Goal: Information Seeking & Learning: Learn about a topic

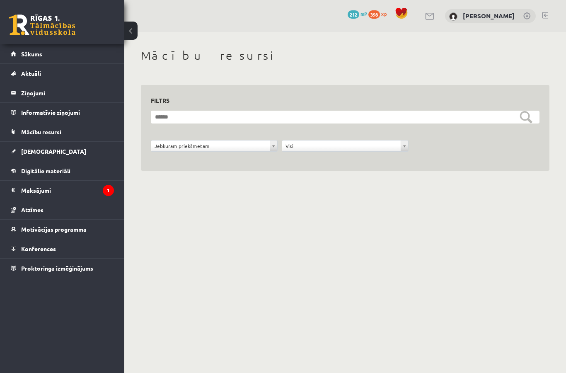
click at [86, 173] on link "Digitālie materiāli" at bounding box center [62, 170] width 103 height 19
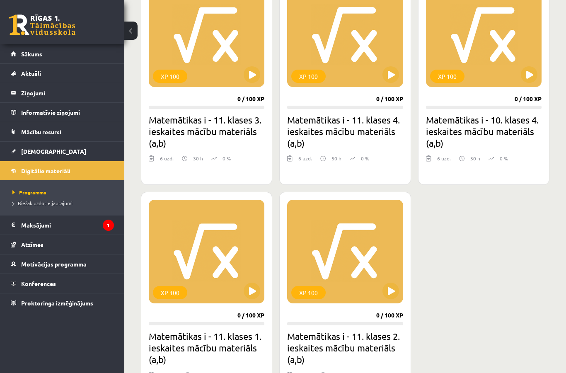
scroll to position [294, 0]
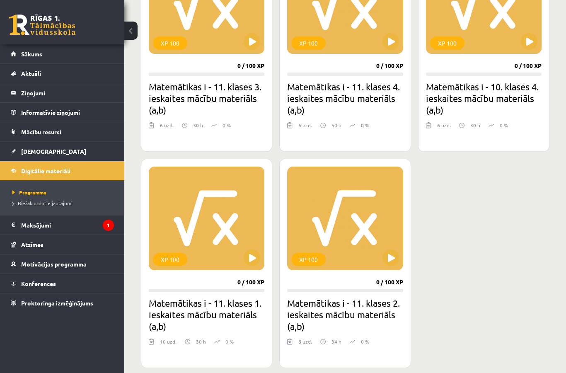
click at [528, 34] on button at bounding box center [528, 41] width 17 height 17
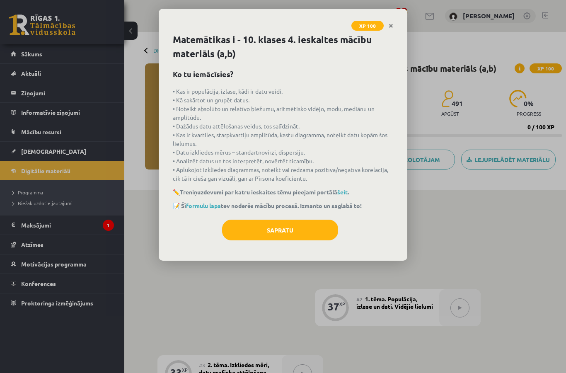
click at [292, 228] on button "Sapratu" at bounding box center [280, 229] width 116 height 21
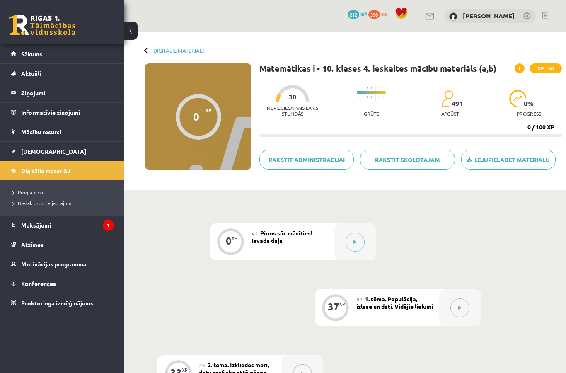
click at [352, 242] on button at bounding box center [354, 241] width 19 height 19
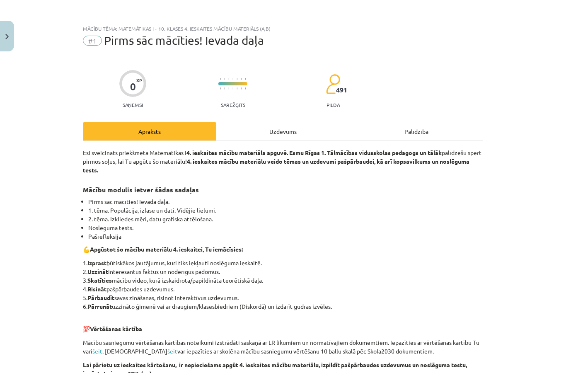
click at [329, 133] on div "Uzdevums" at bounding box center [282, 131] width 133 height 19
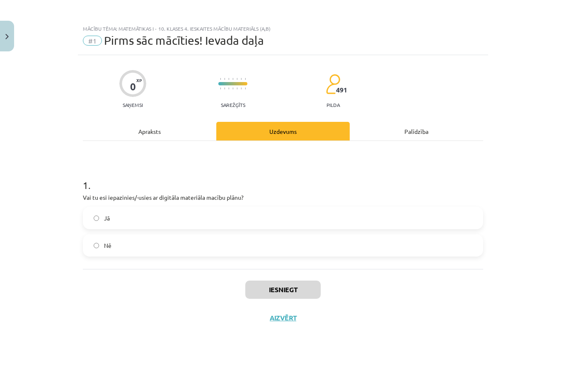
click at [292, 133] on div "Uzdevums" at bounding box center [282, 131] width 133 height 19
click at [260, 207] on label "Jā" at bounding box center [283, 217] width 398 height 21
click at [287, 280] on button "Iesniegt" at bounding box center [282, 289] width 75 height 18
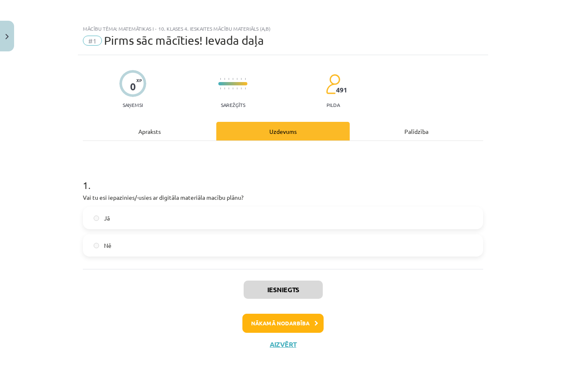
click at [311, 313] on button "Nākamā nodarbība" at bounding box center [282, 322] width 81 height 19
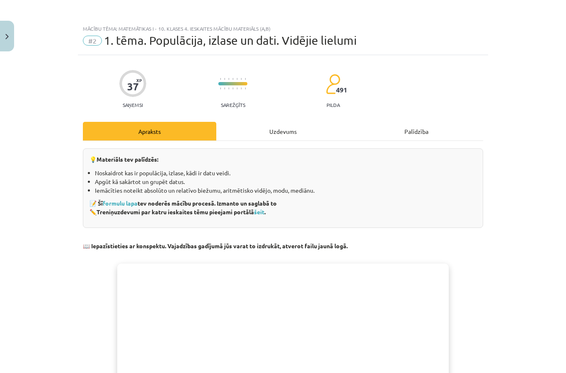
click at [289, 122] on div "Uzdevums" at bounding box center [282, 131] width 133 height 19
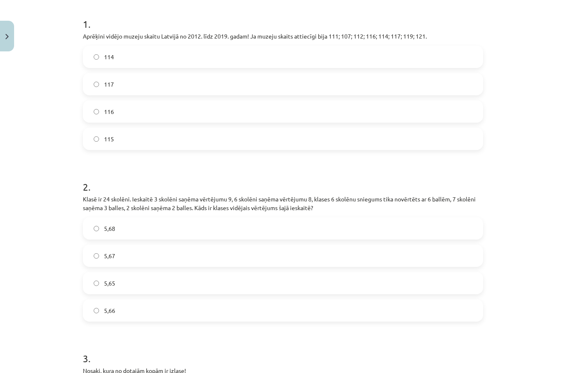
scroll to position [162, 0]
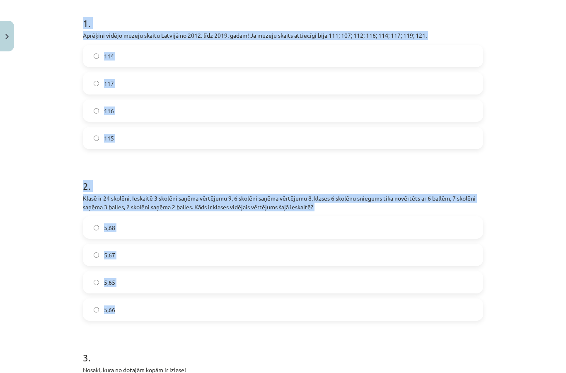
copy form "1 . Aprēķini vidējo muzeju skaitu Latvijā no 2012. līdz 2019. gadam! Ja muzeju …"
click at [530, 115] on div "Mācību tēma: Matemātikas i - 10. klases 4. ieskaites mācību materiāls (a,b) #2 …" at bounding box center [283, 186] width 566 height 373
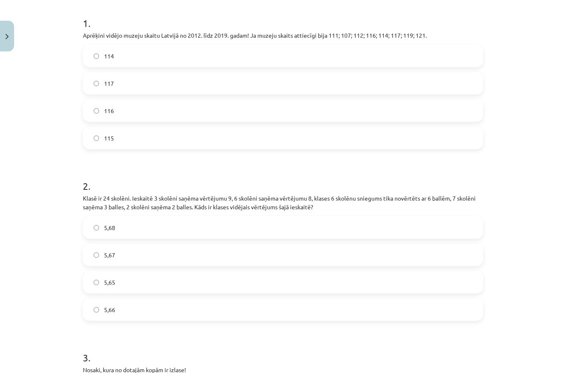
click at [270, 143] on label "115" at bounding box center [283, 138] width 398 height 21
click at [208, 255] on label "5,67" at bounding box center [283, 254] width 398 height 21
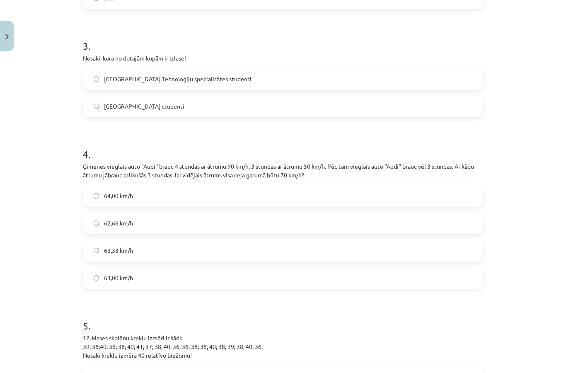
scroll to position [470, 0]
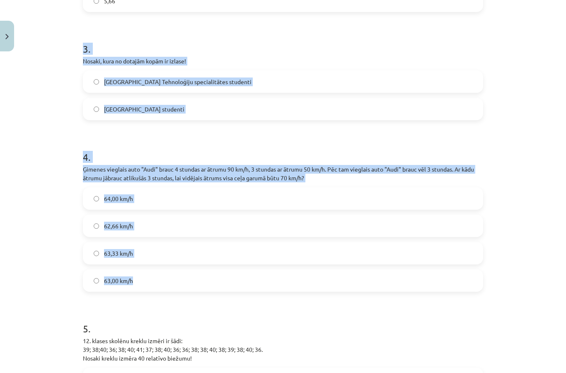
copy form "3 . Nosaki, kura no dotajām kopām ir izlase! Latvijas Universitātes Tehnoloģiju…"
click at [537, 128] on div "Mācību tēma: Matemātikas i - 10. klases 4. ieskaites mācību materiāls (a,b) #2 …" at bounding box center [283, 186] width 566 height 373
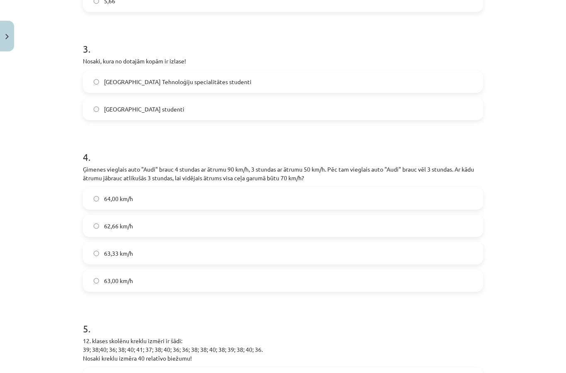
click at [370, 72] on label "Latvijas Universitātes Tehnoloģiju specialitātes studenti" at bounding box center [283, 81] width 398 height 21
click at [224, 249] on label "63,33 km/h" at bounding box center [283, 253] width 398 height 21
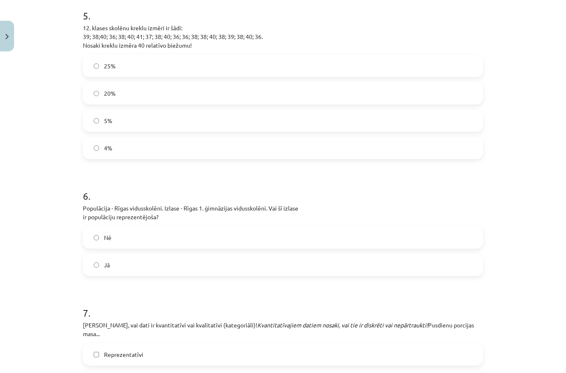
scroll to position [783, 0]
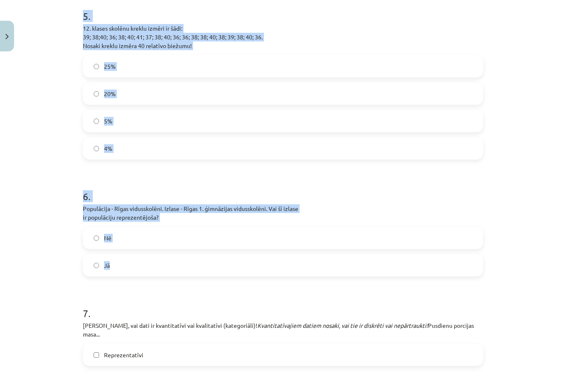
copy form "5 . 12. klases skolēnu kreklu izmēri ir šādi: 39; 38;40; 36; 38; 40; 41; 37; 38…"
click at [530, 141] on div "Mācību tēma: Matemātikas i - 10. klases 4. ieskaites mācību materiāls (a,b) #2 …" at bounding box center [283, 186] width 566 height 373
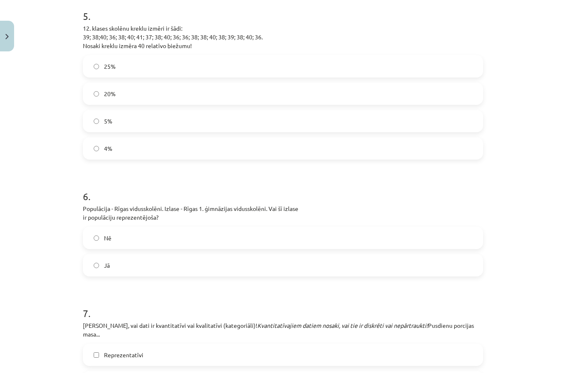
click at [299, 56] on label "25%" at bounding box center [283, 66] width 398 height 21
click at [241, 236] on label "Nē" at bounding box center [283, 237] width 398 height 21
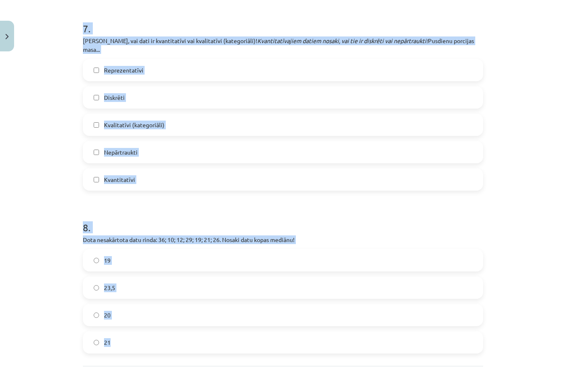
scroll to position [2, 0]
copy form "7 . Nosaki, vai dati ir kvantitatīvi vai kvalitatīvi (kategoriāli)! Kvantitatīv…"
click at [525, 221] on div "Mācību tēma: Matemātikas i - 10. klases 4. ieskaites mācību materiāls (a,b) #2 …" at bounding box center [283, 186] width 566 height 373
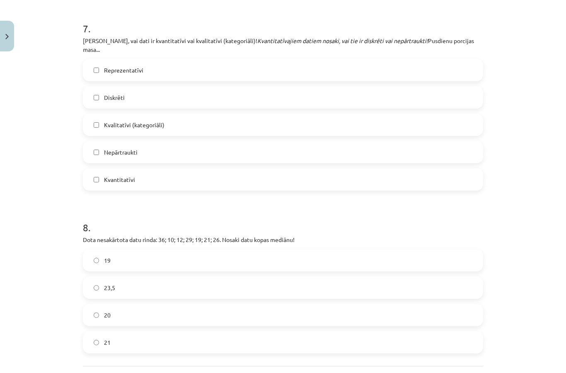
click at [251, 338] on label "21" at bounding box center [283, 342] width 398 height 21
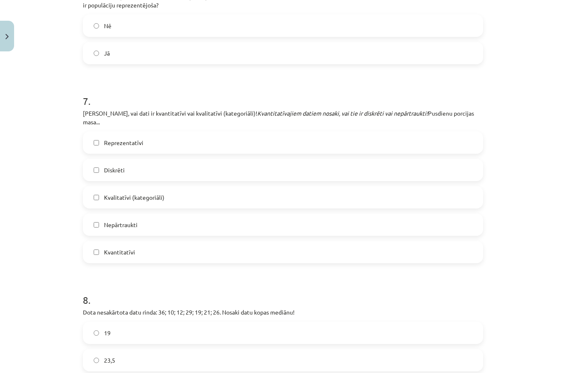
scroll to position [995, 0]
click at [213, 243] on label "Kvantitatīvi" at bounding box center [283, 251] width 398 height 21
click at [230, 214] on label "Nepārtraukti" at bounding box center [283, 224] width 398 height 21
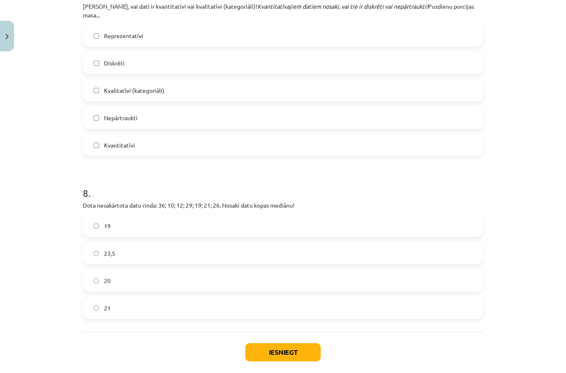
scroll to position [1101, 0]
click at [292, 343] on button "Iesniegt" at bounding box center [282, 352] width 75 height 18
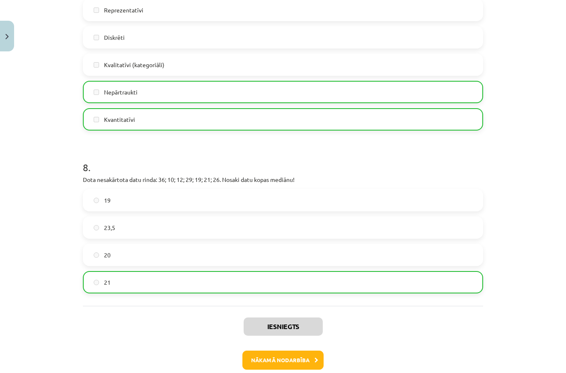
click at [308, 350] on button "Nākamā nodarbība" at bounding box center [282, 359] width 81 height 19
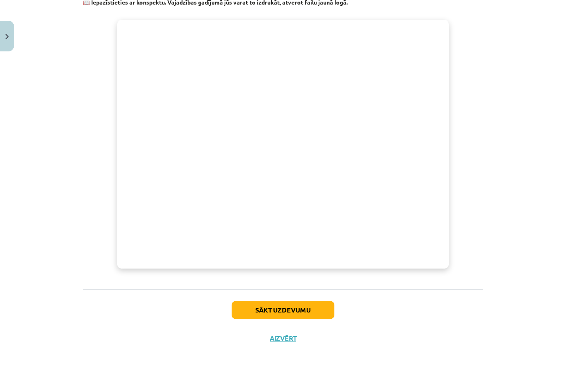
scroll to position [205, 0]
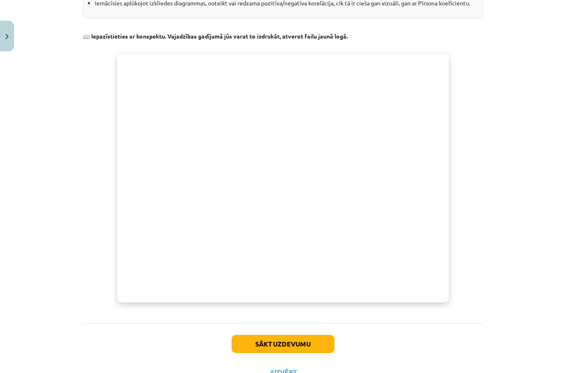
click at [316, 340] on button "Sākt uzdevumu" at bounding box center [282, 344] width 103 height 18
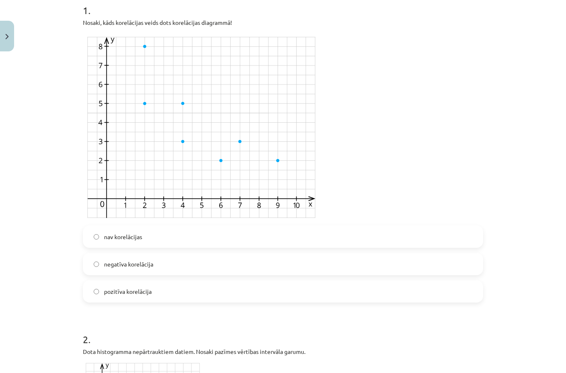
scroll to position [173, 0]
click at [144, 109] on img at bounding box center [202, 127] width 238 height 188
click at [181, 103] on img at bounding box center [202, 127] width 238 height 188
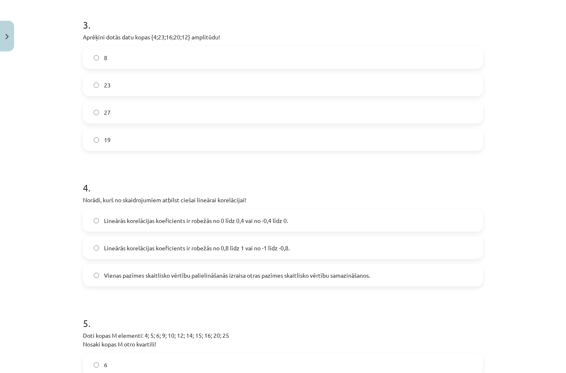
scroll to position [748, 0]
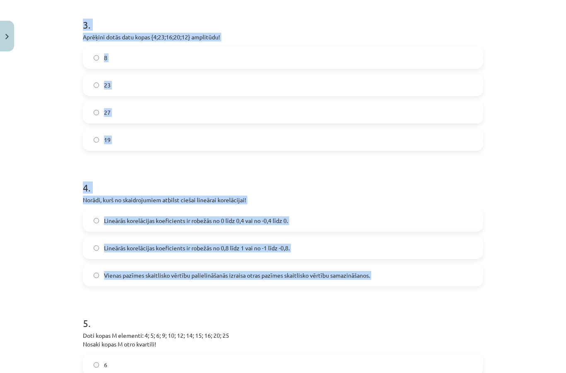
click at [545, 153] on div "Mācību tēma: Matemātikas i - 10. klases 4. ieskaites mācību materiāls (a,b) #3 …" at bounding box center [283, 186] width 566 height 373
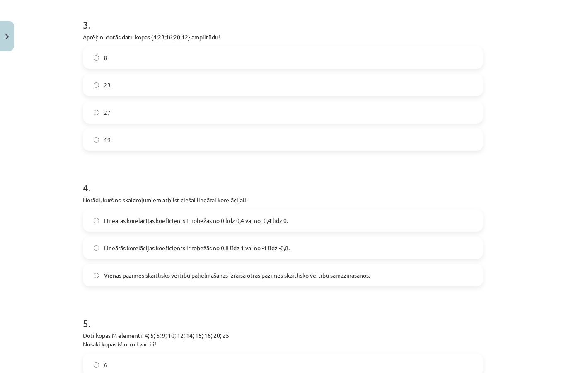
click at [332, 254] on label "Lineārās korelācijas koeficients ir robežās no 0,8 līdz 1 vai no -1 līdz -0,8." at bounding box center [283, 247] width 398 height 21
click at [253, 142] on label "19" at bounding box center [283, 139] width 398 height 21
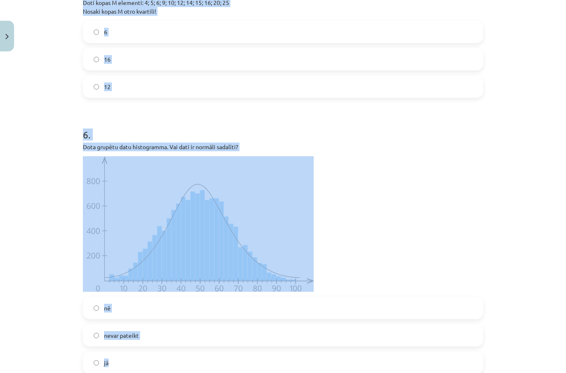
scroll to position [41, 0]
copy form "Doti kopas M elementi: 4; 5; 6; 9; 10; 12; 14; 15; 16; 20; 25 Nosaki kopas M ot…"
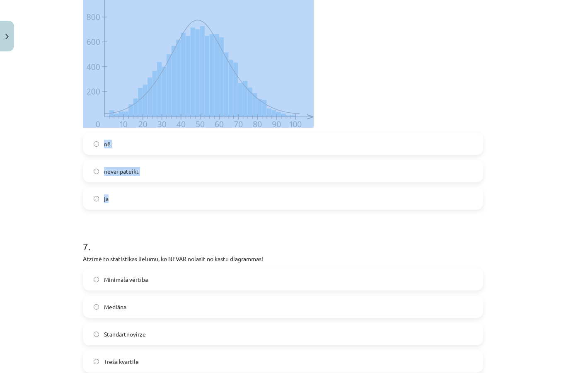
scroll to position [1245, 0]
click at [394, 239] on h1 "7 ." at bounding box center [283, 239] width 400 height 26
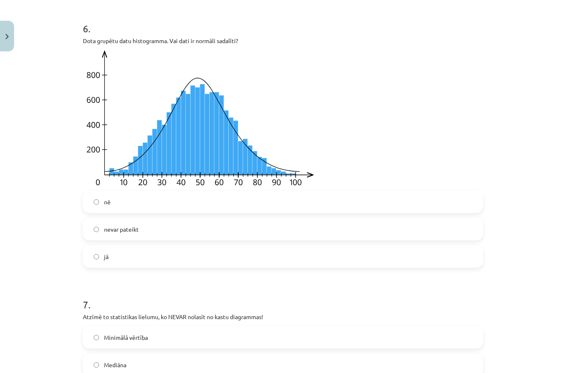
scroll to position [1187, 0]
click at [292, 261] on label "jā" at bounding box center [283, 256] width 398 height 21
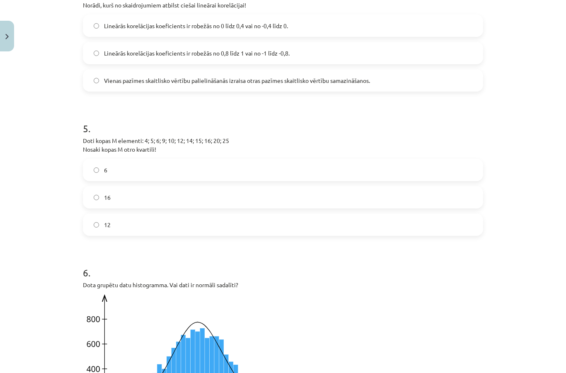
scroll to position [943, 0]
click at [290, 228] on label "12" at bounding box center [283, 224] width 398 height 21
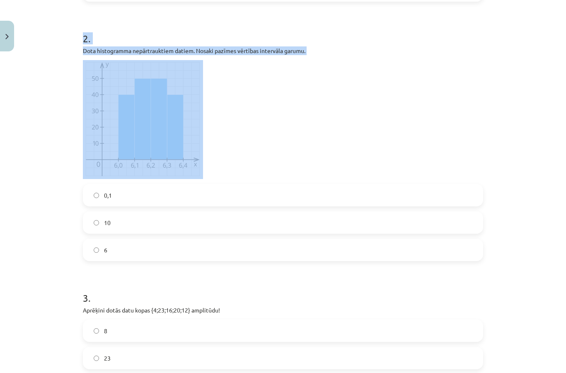
scroll to position [475, 0]
copy form "1 . Nosaki, kāds korelācijas veids dots korelācijas diagrammā! nav korelācijas …"
click at [530, 156] on div "Mācību tēma: Matemātikas i - 10. klases 4. ieskaites mācību materiāls (a,b) #3 …" at bounding box center [283, 186] width 566 height 373
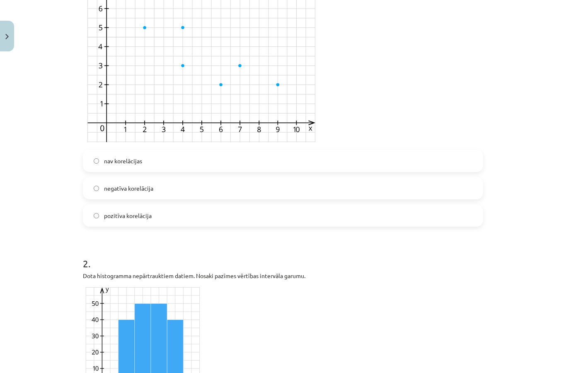
scroll to position [224, 0]
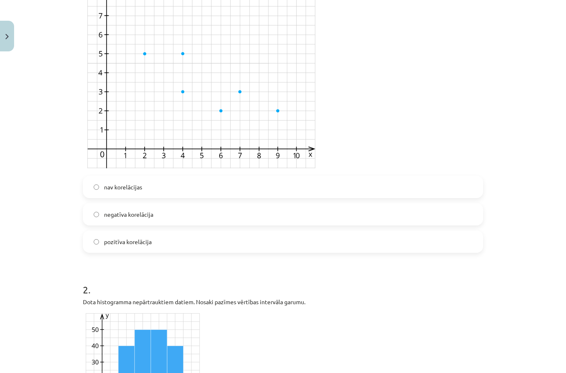
click at [314, 216] on label "negatīva korelācija" at bounding box center [283, 214] width 398 height 21
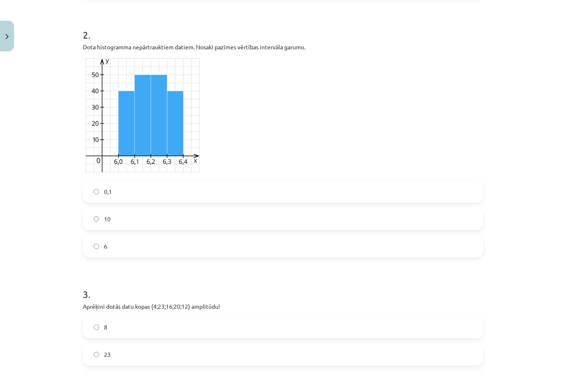
scroll to position [482, 0]
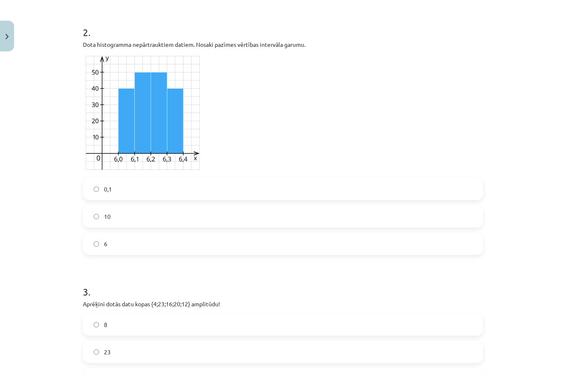
click at [287, 190] on label "0,1" at bounding box center [283, 188] width 398 height 21
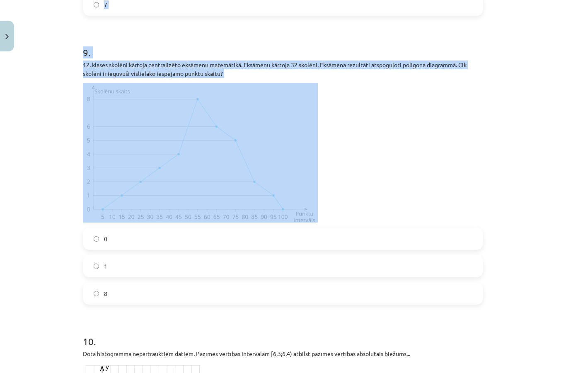
scroll to position [2020, 0]
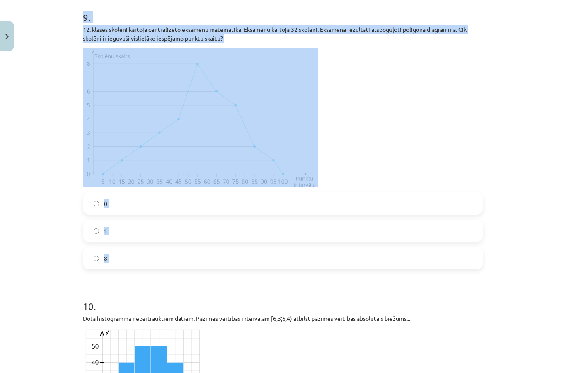
copy form "8 . Kopas A starpkvartiļu amplitūda ir... 15 8 7 9 . 12. klases skolēni kārtoja…"
click at [550, 149] on div "Mācību tēma: Matemātikas i - 10. klases 4. ieskaites mācību materiāls (a,b) #3 …" at bounding box center [283, 186] width 566 height 373
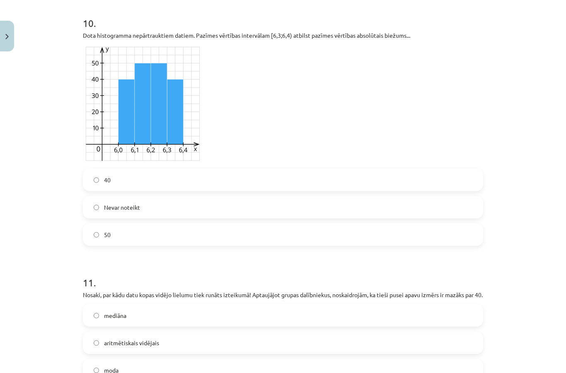
scroll to position [2333, 0]
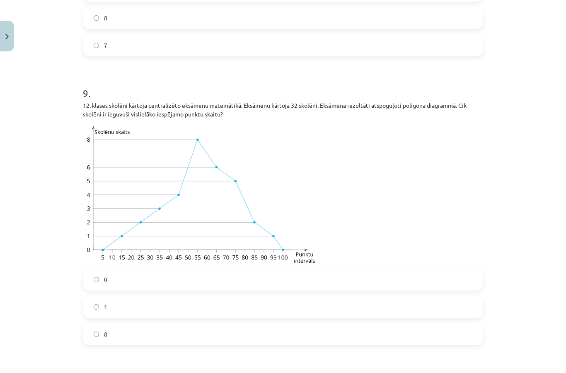
click at [270, 284] on label "0" at bounding box center [283, 279] width 398 height 21
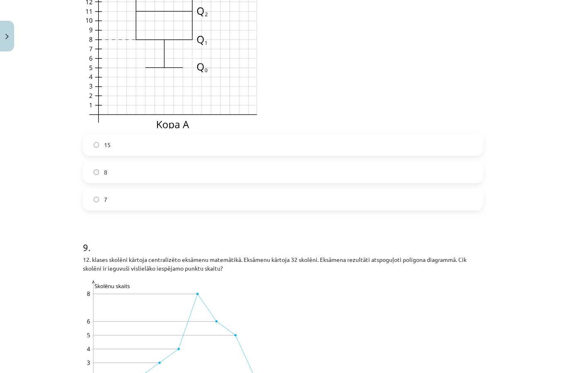
scroll to position [1776, 0]
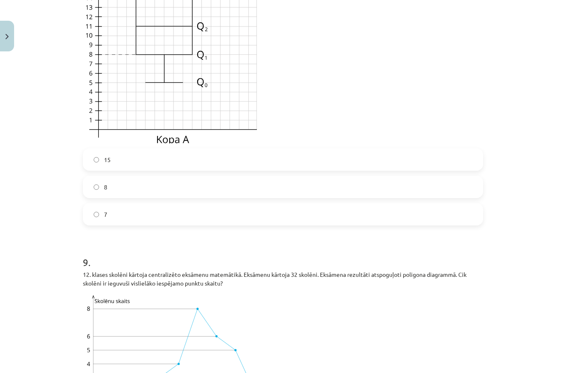
click at [258, 206] on label "7" at bounding box center [283, 214] width 398 height 21
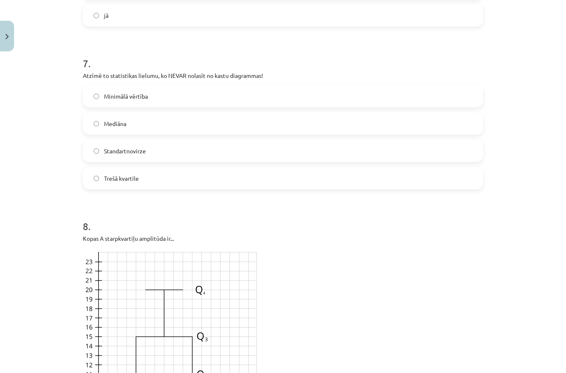
scroll to position [1426, 0]
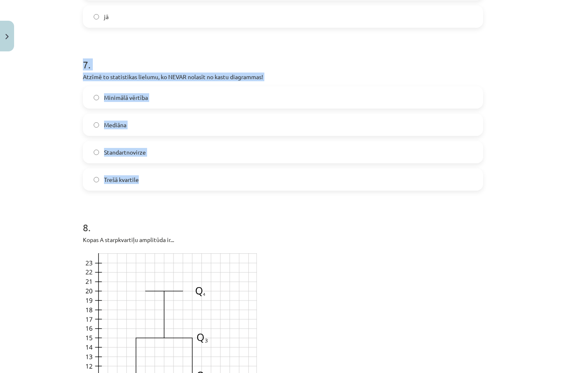
copy div "7 . Atzīmē to statistikas lielumu, ko NEVAR nolasīt no kastu diagrammas! Minimā…"
click at [294, 223] on h1 "8 ." at bounding box center [283, 220] width 400 height 26
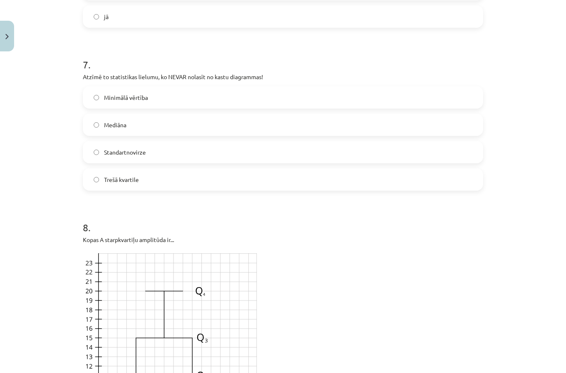
click at [287, 157] on label "Standartnovirze" at bounding box center [283, 152] width 398 height 21
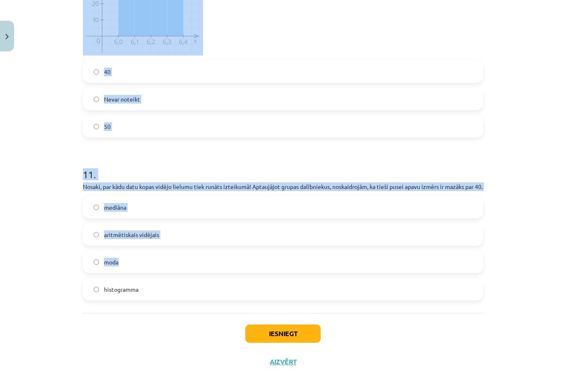
scroll to position [2409, 0]
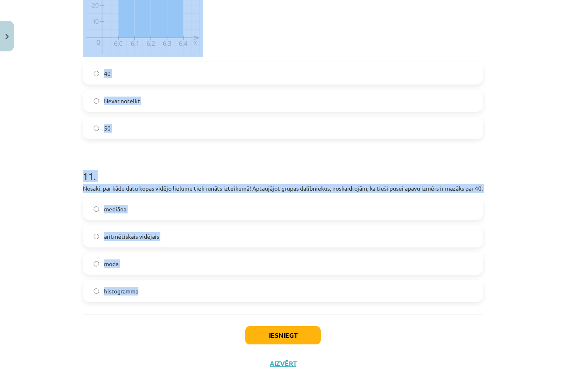
copy form "10 . Dota histogramma nepārtrauktiem datiem. Pazīmes vērtības intervālam [6,3;6…"
click at [442, 323] on div "Iesniegt Aizvērt" at bounding box center [283, 343] width 400 height 58
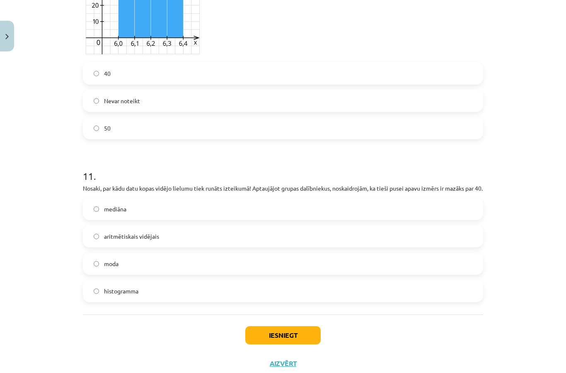
click at [176, 218] on label "mediāna" at bounding box center [283, 208] width 398 height 21
click at [261, 71] on label "40" at bounding box center [283, 73] width 398 height 21
click at [281, 343] on button "Iesniegt" at bounding box center [282, 335] width 75 height 18
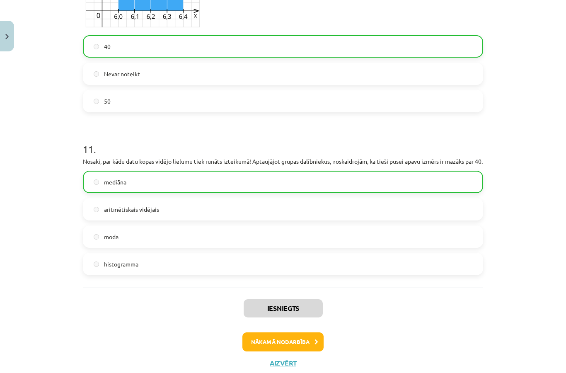
scroll to position [2436, 0]
click at [309, 351] on button "Nākamā nodarbība" at bounding box center [282, 342] width 81 height 19
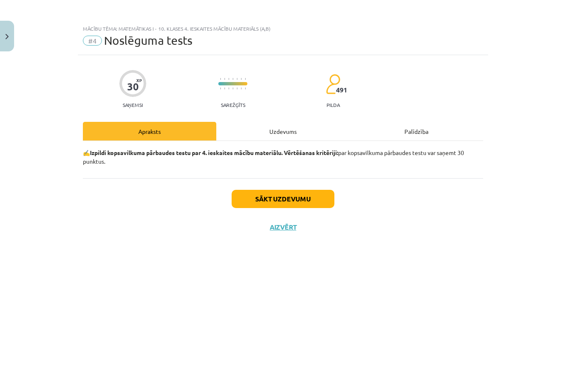
click at [319, 204] on button "Sākt uzdevumu" at bounding box center [282, 199] width 103 height 18
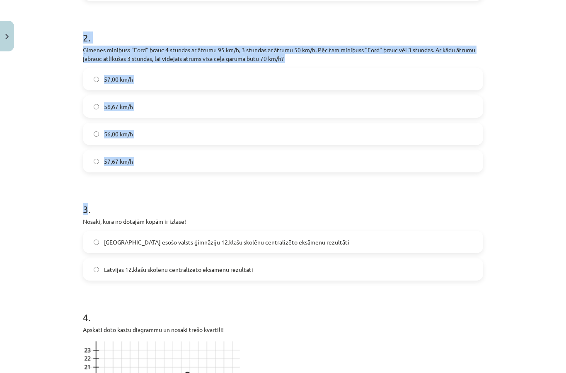
scroll to position [337, 0]
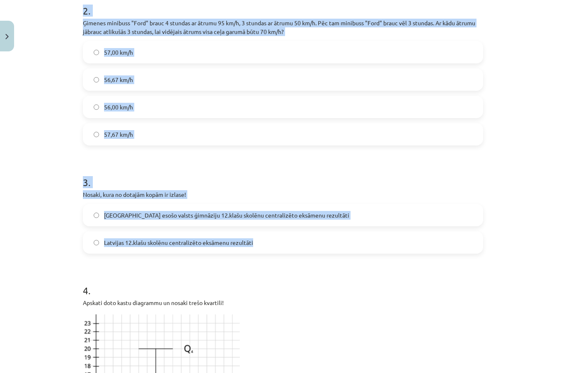
click at [383, 270] on h1 "4 ." at bounding box center [283, 283] width 400 height 26
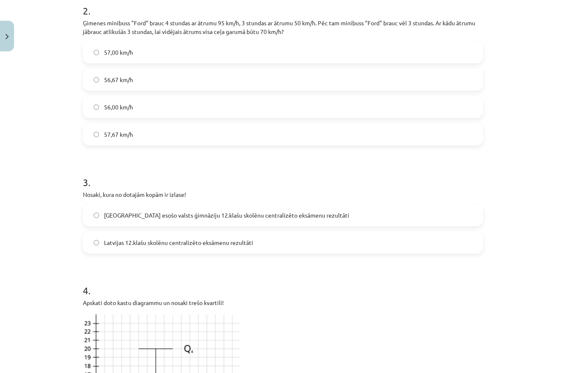
click at [338, 205] on label "Rīgā esošo valsts ģimnāziju 12.klašu skolēnu centralizēto eksāmenu rezultāti" at bounding box center [283, 215] width 398 height 21
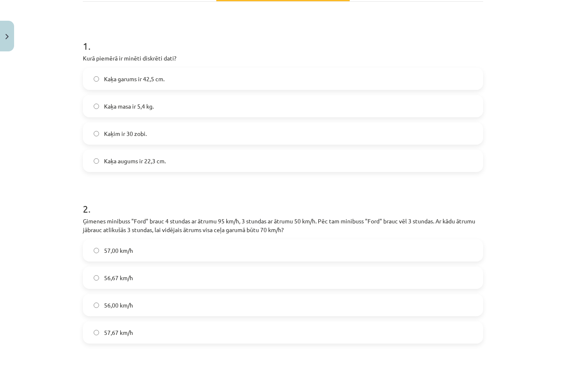
scroll to position [139, 0]
click at [293, 123] on label "Kaķim ir 30 zobi." at bounding box center [283, 133] width 398 height 21
click at [229, 267] on label "56,67 km/h" at bounding box center [283, 277] width 398 height 21
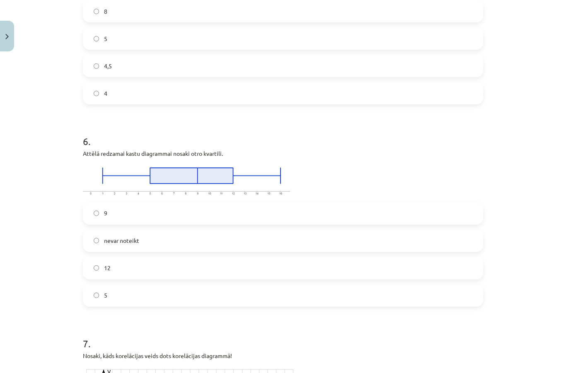
scroll to position [1089, 0]
click at [237, 203] on label "9" at bounding box center [283, 213] width 398 height 21
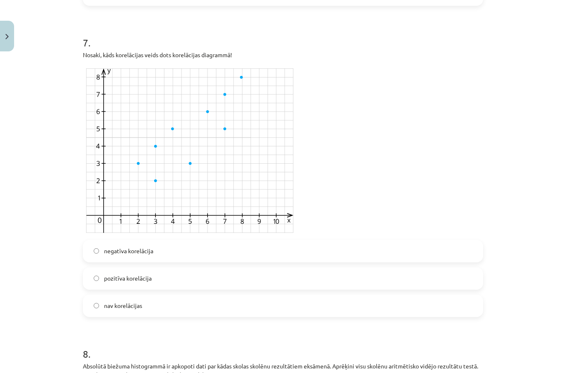
scroll to position [1389, 0]
click at [202, 268] on label "pozitīva korelācija" at bounding box center [283, 278] width 398 height 21
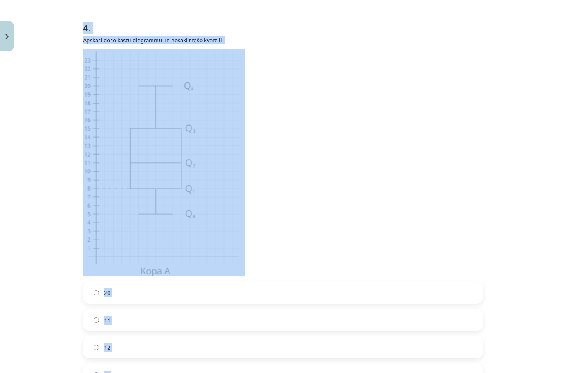
scroll to position [96, 0]
copy div "4 . Apskati doto kastu diagrammu un nosaki trešo kvartili! 20 11 12 15"
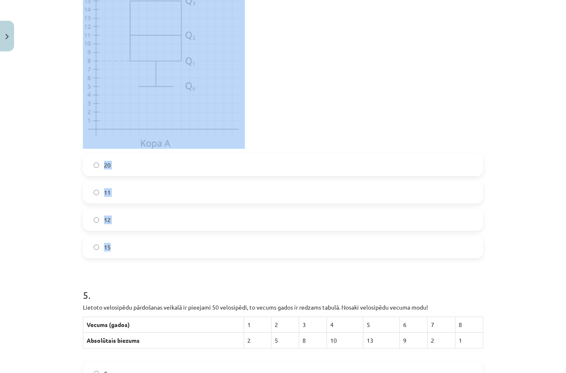
scroll to position [728, 0]
click at [264, 236] on label "15" at bounding box center [283, 246] width 398 height 21
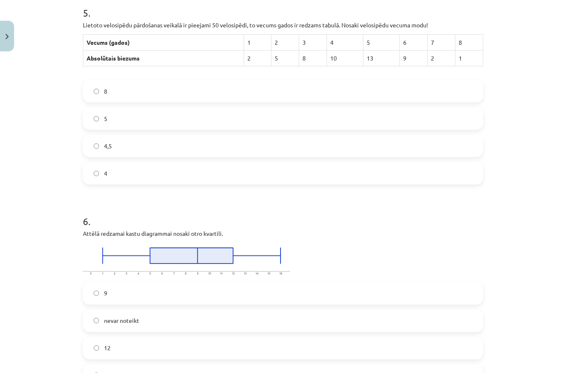
scroll to position [933, 0]
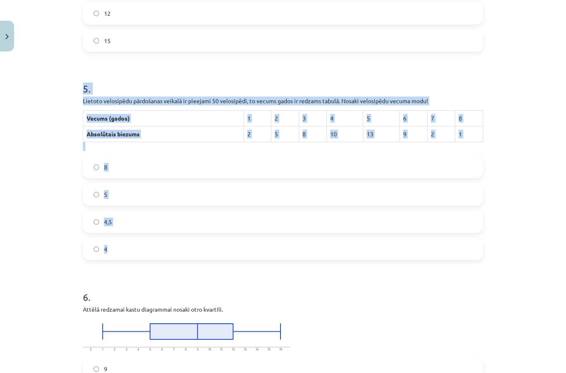
click at [22, 188] on div "Mācību tēma: Matemātikas i - 10. klases 4. ieskaites mācību materiāls (a,b) #4 …" at bounding box center [283, 186] width 566 height 373
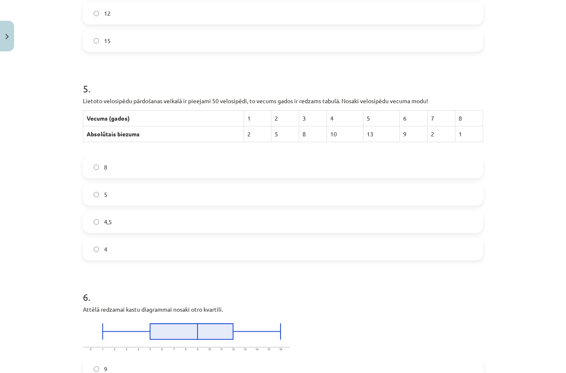
click at [291, 184] on label "5" at bounding box center [283, 194] width 398 height 21
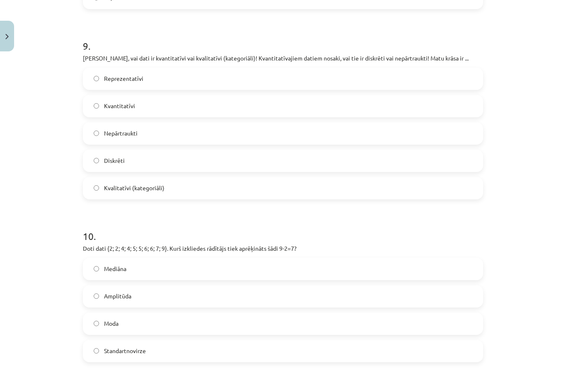
scroll to position [2007, 0]
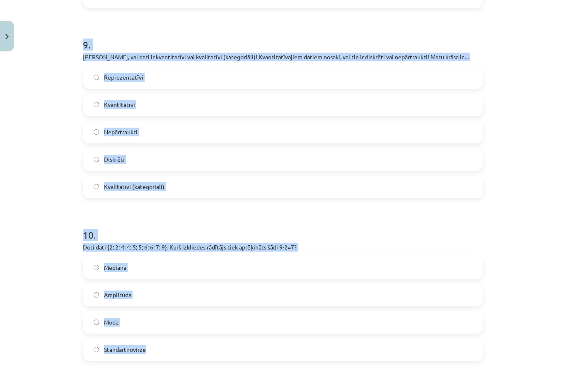
click at [528, 146] on div "Mācību tēma: Matemātikas i - 10. klases 4. ieskaites mācību materiāls (a,b) #4 …" at bounding box center [283, 186] width 566 height 373
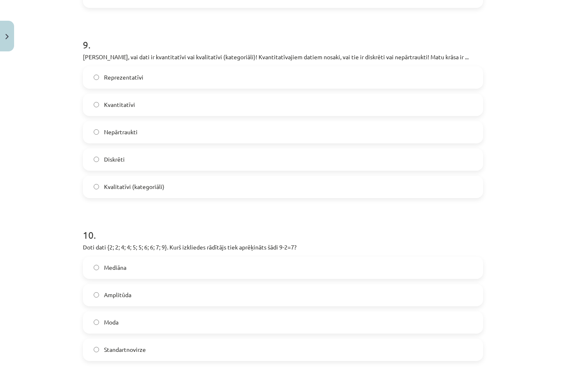
click at [235, 176] on label "Kvalitatīvi (kategoriāli)" at bounding box center [283, 186] width 398 height 21
click at [200, 284] on label "Amplitūda" at bounding box center [283, 294] width 398 height 21
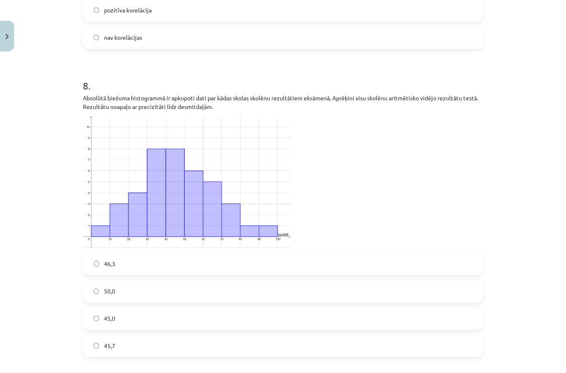
scroll to position [1659, 0]
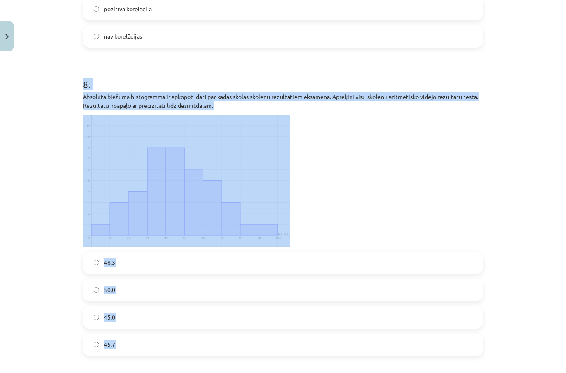
click at [525, 157] on div "Mācību tēma: Matemātikas i - 10. klases 4. ieskaites mācību materiāls (a,b) #4 …" at bounding box center [283, 186] width 566 height 373
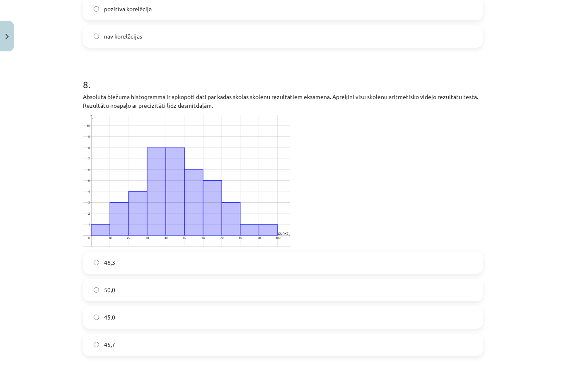
click at [251, 334] on label "45,7" at bounding box center [283, 344] width 398 height 21
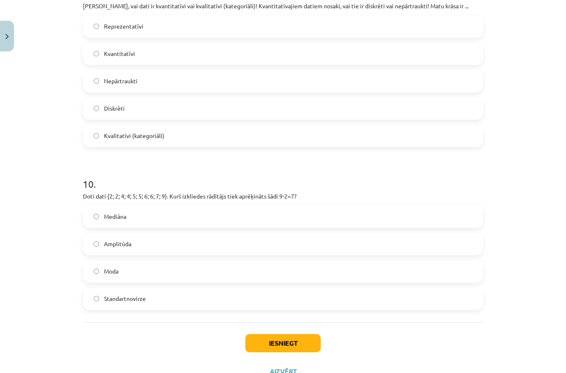
scroll to position [2056, 0]
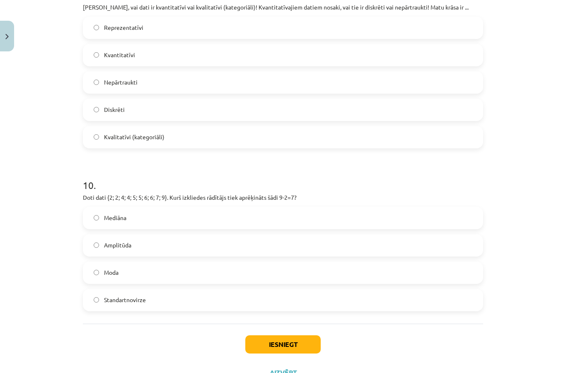
click at [302, 335] on button "Iesniegt" at bounding box center [282, 344] width 75 height 18
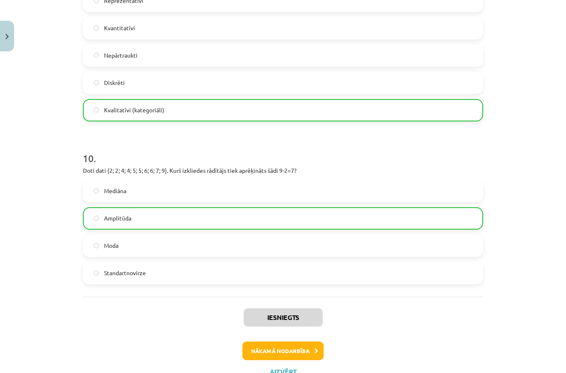
scroll to position [2083, 0]
click at [302, 342] on button "Nākamā nodarbība" at bounding box center [282, 351] width 81 height 19
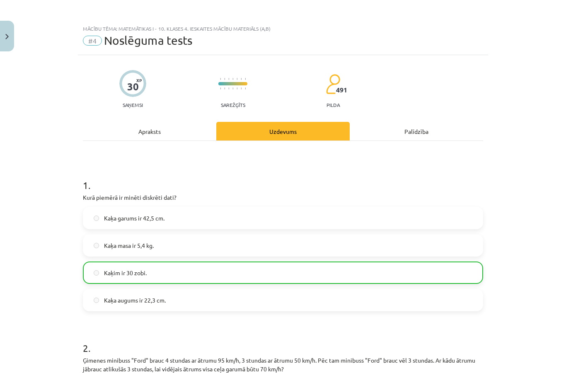
scroll to position [0, 0]
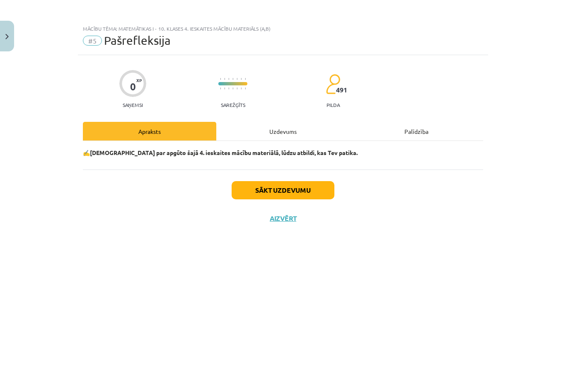
click at [303, 188] on button "Sākt uzdevumu" at bounding box center [282, 190] width 103 height 18
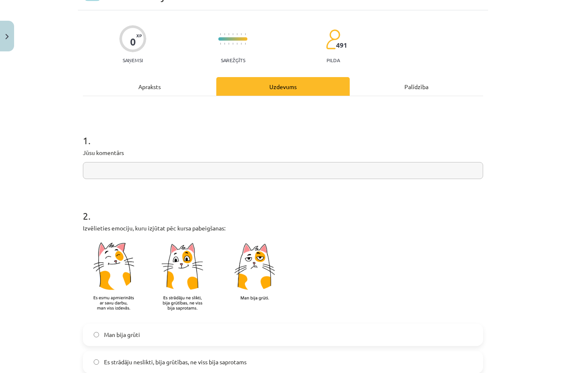
scroll to position [80, 0]
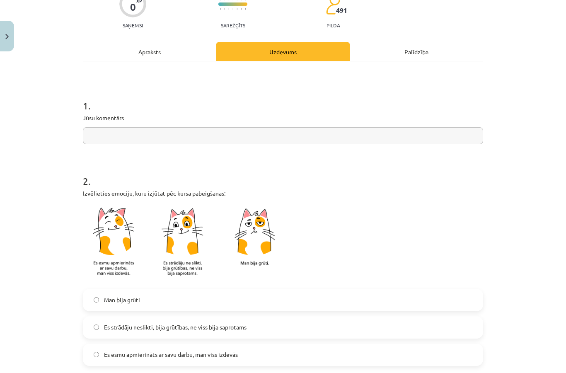
click at [396, 127] on input "text" at bounding box center [283, 135] width 400 height 17
click at [303, 127] on input "text" at bounding box center [283, 135] width 400 height 17
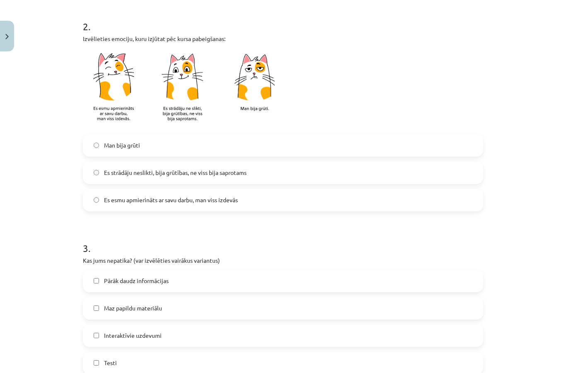
scroll to position [233, 0]
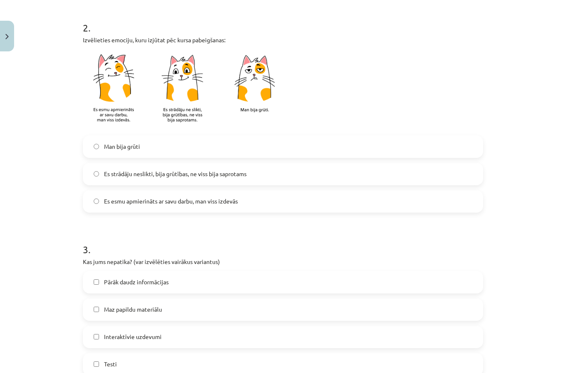
type input "**********"
click at [291, 164] on label "Es strādāju neslikti, bija grūtības, ne viss bija saprotams" at bounding box center [283, 174] width 398 height 21
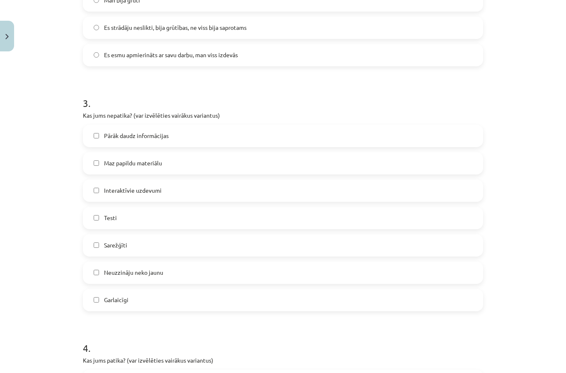
scroll to position [378, 0]
click at [318, 126] on label "Pārāk daudz informācijas" at bounding box center [283, 136] width 398 height 21
click at [217, 290] on label "Garlaicīgi" at bounding box center [283, 300] width 398 height 21
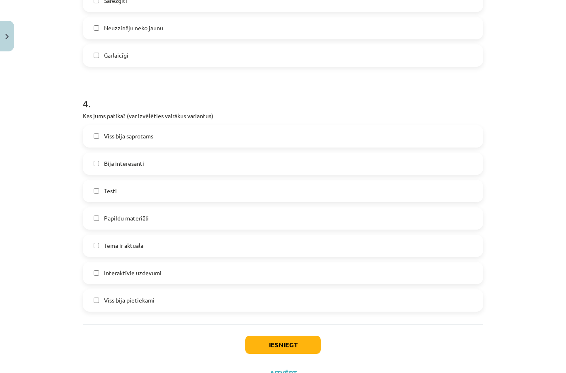
scroll to position [623, 0]
click at [273, 181] on label "Testi" at bounding box center [283, 191] width 398 height 21
click at [325, 153] on label "Bija interesanti" at bounding box center [283, 163] width 398 height 21
click at [295, 335] on button "Iesniegt" at bounding box center [282, 344] width 75 height 18
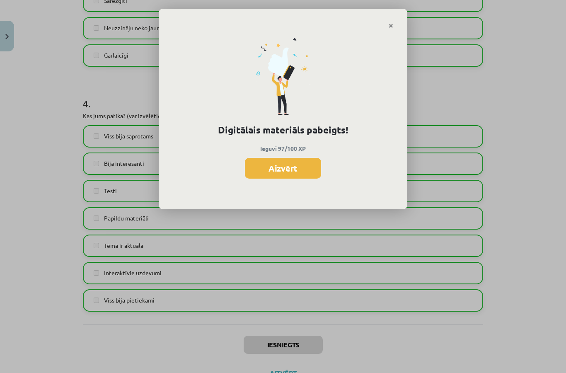
click at [308, 158] on button "Aizvērt" at bounding box center [283, 168] width 76 height 21
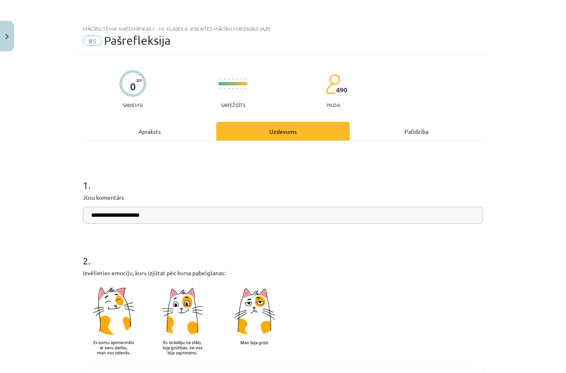
scroll to position [0, 0]
click at [13, 31] on button "Close" at bounding box center [7, 36] width 14 height 31
click at [82, 47] on link "Sākums" at bounding box center [62, 53] width 103 height 19
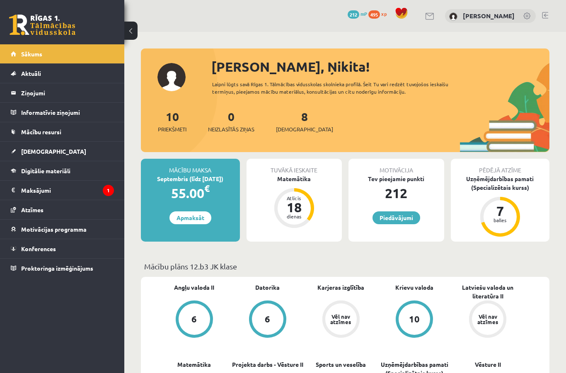
click at [85, 168] on link "Digitālie materiāli" at bounding box center [62, 170] width 103 height 19
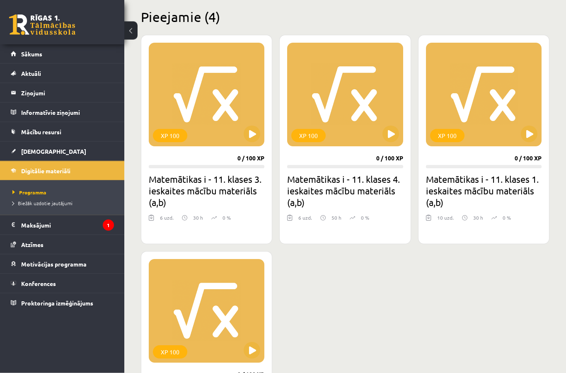
scroll to position [202, 0]
click at [248, 138] on button at bounding box center [251, 133] width 17 height 17
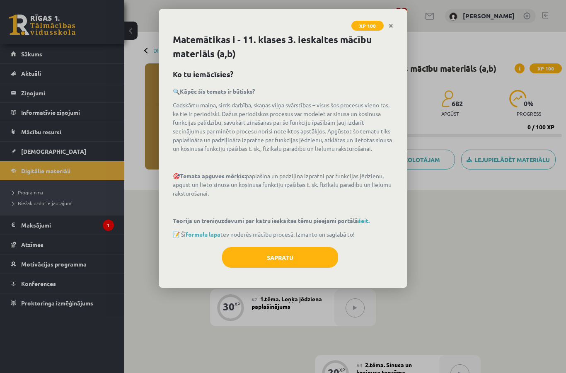
click at [309, 251] on button "Sapratu" at bounding box center [280, 257] width 116 height 21
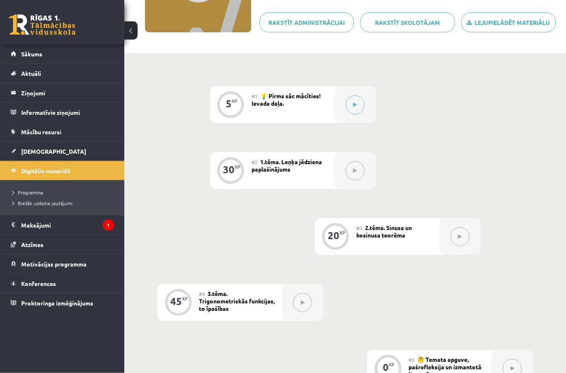
scroll to position [117, 0]
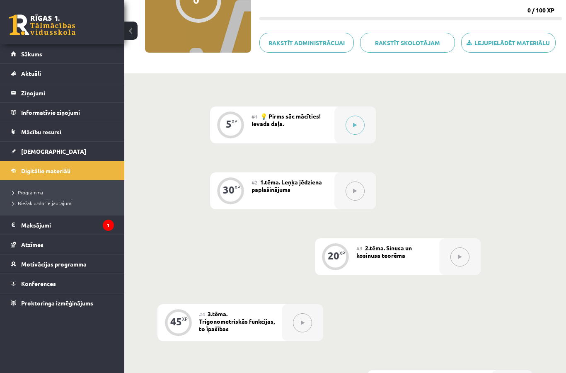
click at [352, 126] on button at bounding box center [354, 125] width 19 height 19
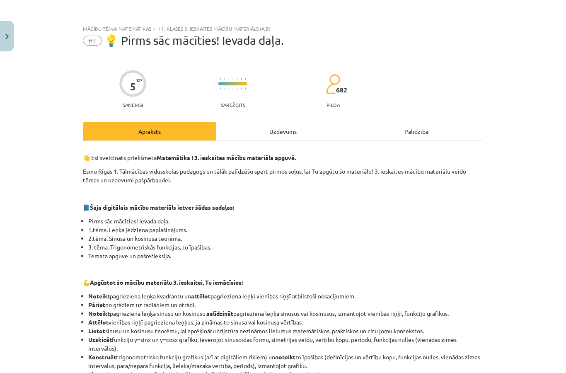
click at [285, 126] on div "Uzdevums" at bounding box center [282, 131] width 133 height 19
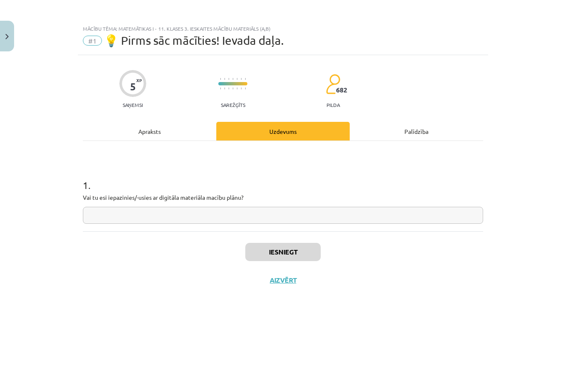
click at [298, 211] on input "text" at bounding box center [283, 215] width 400 height 17
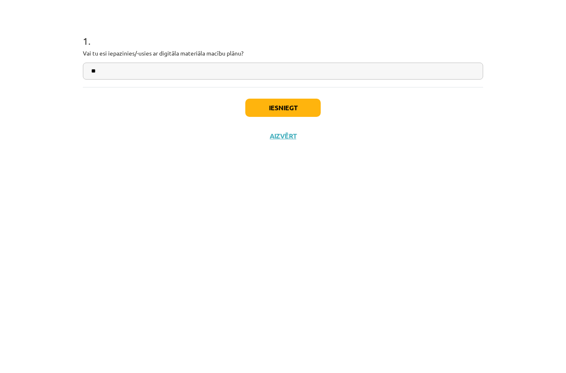
type input "**"
click at [289, 243] on button "Iesniegt" at bounding box center [282, 252] width 75 height 18
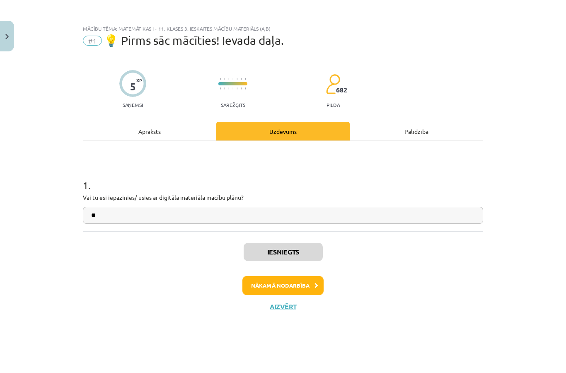
click at [295, 285] on button "Nākamā nodarbība" at bounding box center [282, 285] width 81 height 19
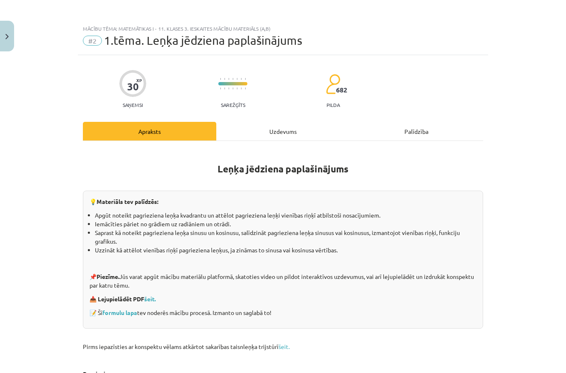
click at [281, 122] on div "Uzdevums" at bounding box center [282, 131] width 133 height 19
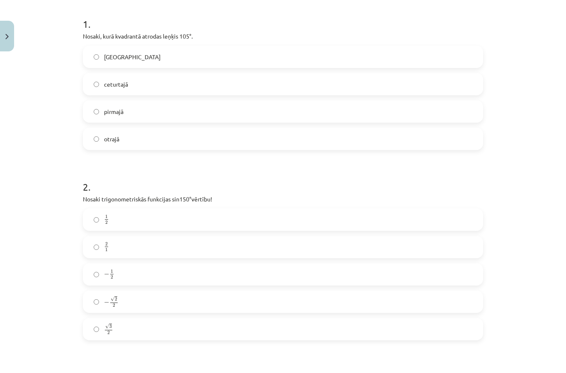
scroll to position [161, 0]
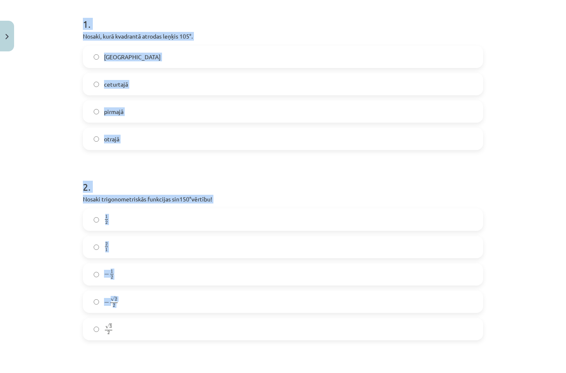
copy form "1 . Nosaki, kurā kvadrantā atrodas leņķis 105°. trešajā ceturtajā pirmajā otraj…"
click at [532, 150] on div "Mācību tēma: Matemātikas i - 11. klases 3. ieskaites mācību materiāls (a,b) #2 …" at bounding box center [283, 186] width 566 height 373
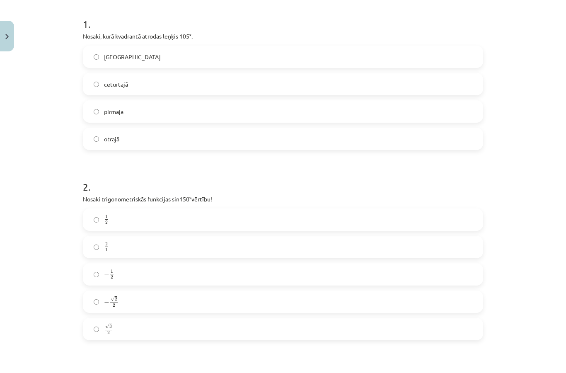
click at [257, 142] on label "otrajā" at bounding box center [283, 138] width 398 height 21
click at [299, 220] on label "1 2 1 2" at bounding box center [283, 219] width 398 height 21
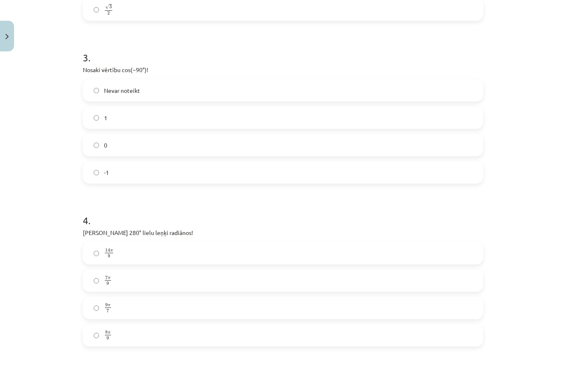
scroll to position [481, 0]
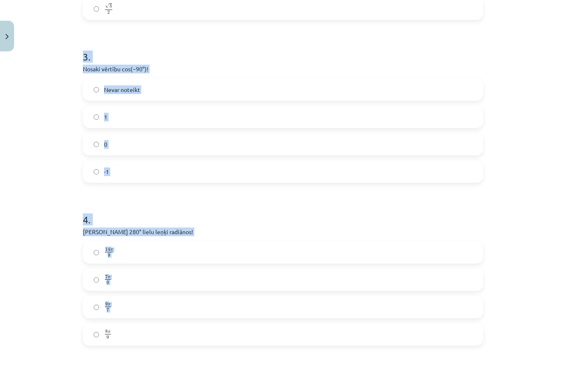
copy form "3 . Nosaki vērtību cos(−90°)! Nevar noteikt 1 0 -1 4 . Izsaki 280° lielu leņķi …"
click at [546, 180] on div "Mācību tēma: Matemātikas i - 11. klases 3. ieskaites mācību materiāls (a,b) #2 …" at bounding box center [283, 186] width 566 height 373
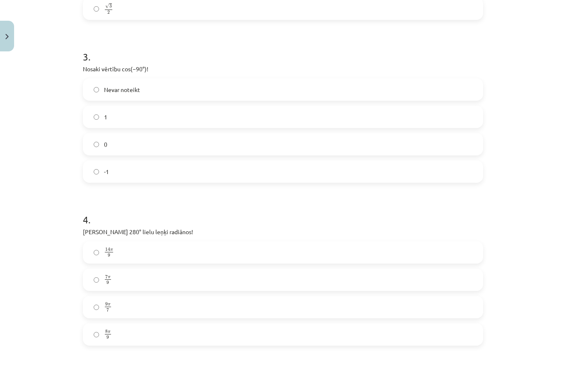
click at [263, 145] on label "0" at bounding box center [283, 144] width 398 height 21
click at [222, 247] on label "14 π 9 14 π 9" at bounding box center [283, 252] width 398 height 21
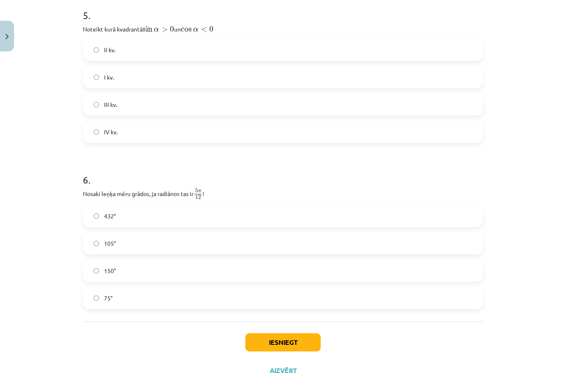
scroll to position [846, 0]
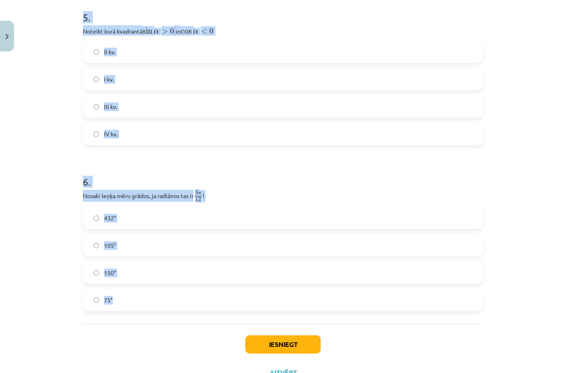
copy form "5 . Noteikt kurā kvadrantā sin α > 0 sin ⁡ α > 0 un cos α < 0 cos ⁡ α < 0 II kv…"
click at [553, 211] on div "Mācību tēma: Matemātikas i - 11. klases 3. ieskaites mācību materiāls (a,b) #2 …" at bounding box center [283, 186] width 566 height 373
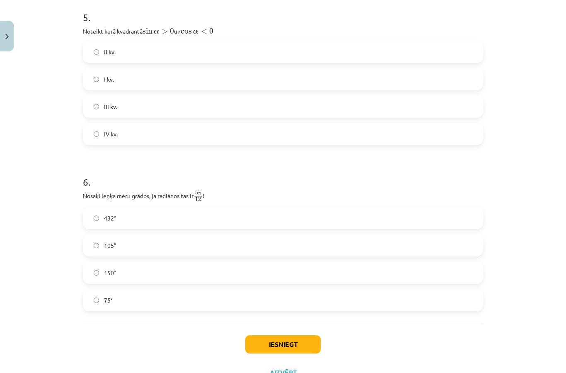
click at [216, 303] on label "75°" at bounding box center [283, 299] width 398 height 21
click at [188, 44] on label "II kv." at bounding box center [283, 51] width 398 height 21
click at [289, 339] on button "Iesniegt" at bounding box center [282, 344] width 75 height 18
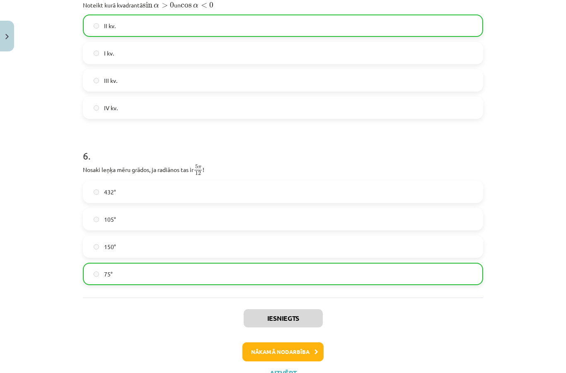
click at [306, 347] on button "Nākamā nodarbība" at bounding box center [282, 351] width 81 height 19
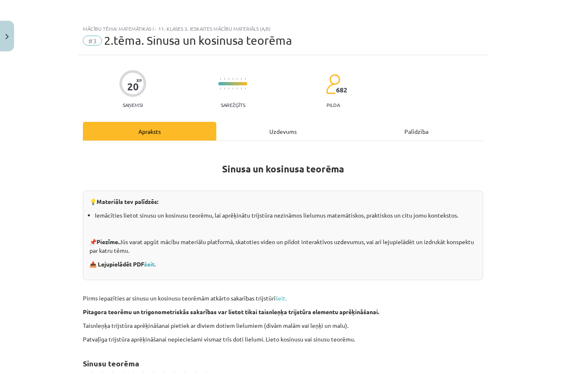
scroll to position [0, 0]
click at [298, 127] on div "Uzdevums" at bounding box center [282, 131] width 133 height 19
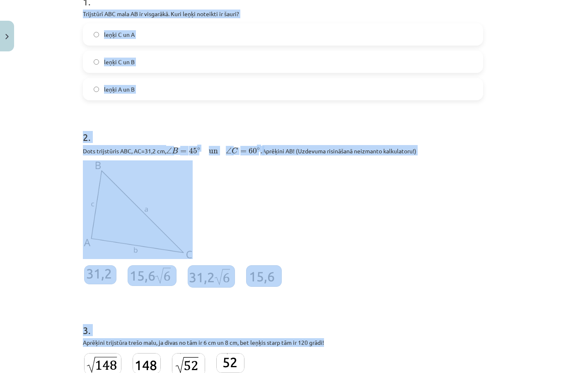
scroll to position [282, 0]
copy form "Trijstūrī ABC mala AB ir visgarākā. Kuri leņķi noteikti ir šauri? leņķi C un A …"
click at [523, 193] on div "Mācību tēma: Matemātikas i - 11. klases 3. ieskaites mācību materiāls (a,b) #3 …" at bounding box center [283, 186] width 566 height 373
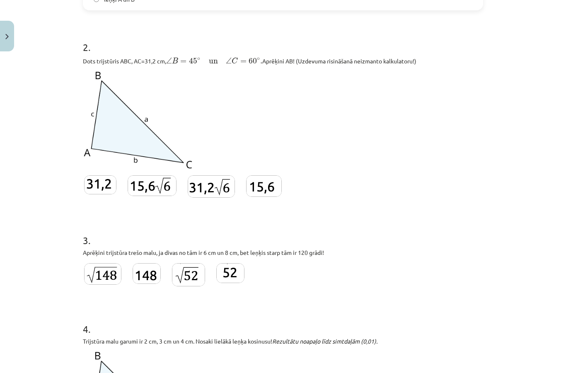
scroll to position [273, 0]
click at [149, 187] on img at bounding box center [152, 185] width 49 height 21
click at [102, 282] on img at bounding box center [102, 274] width 37 height 22
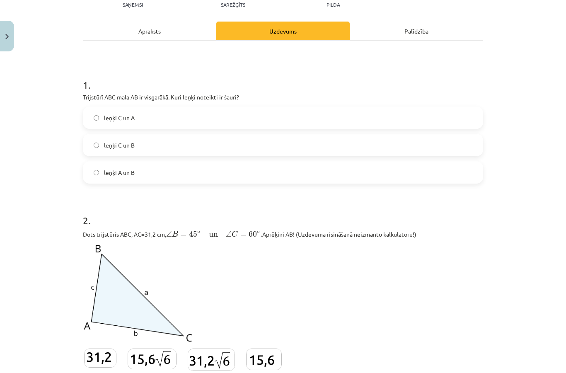
scroll to position [99, 0]
click at [276, 181] on label "leņķi A un B" at bounding box center [283, 173] width 398 height 21
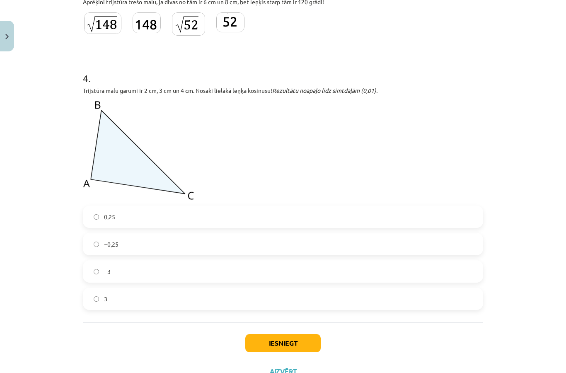
scroll to position [523, 0]
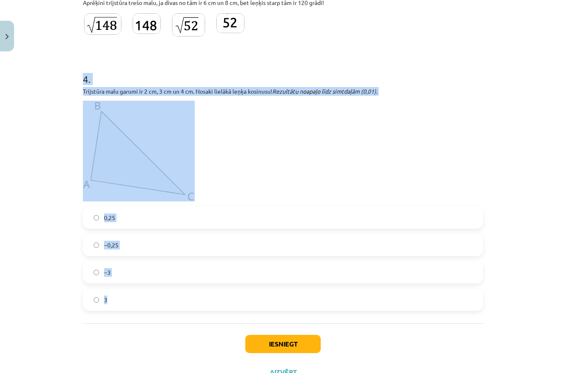
copy div "4 . Trijstūra malu garumi ir 2 cm, 3 cm un 4 cm. Nosaki lielākā leņķa kosinusu!…"
click at [535, 183] on div "Mācību tēma: Matemātikas i - 11. klases 3. ieskaites mācību materiāls (a,b) #3 …" at bounding box center [283, 186] width 566 height 373
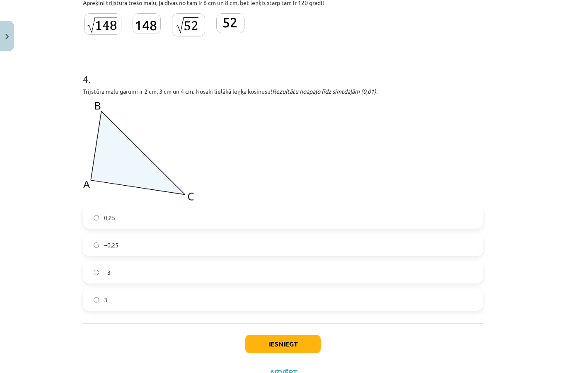
click at [247, 245] on label "−0,25" at bounding box center [283, 244] width 398 height 21
click at [301, 340] on button "Iesniegt" at bounding box center [282, 344] width 75 height 18
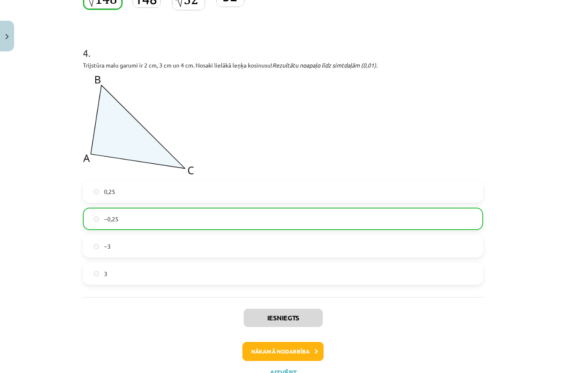
click at [304, 350] on button "Nākamā nodarbība" at bounding box center [282, 351] width 81 height 19
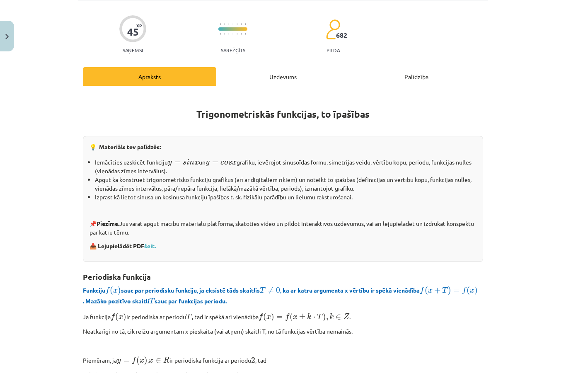
scroll to position [21, 0]
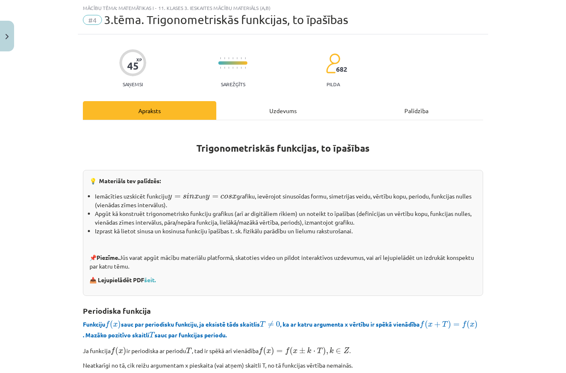
click at [280, 112] on div "Uzdevums" at bounding box center [282, 110] width 133 height 19
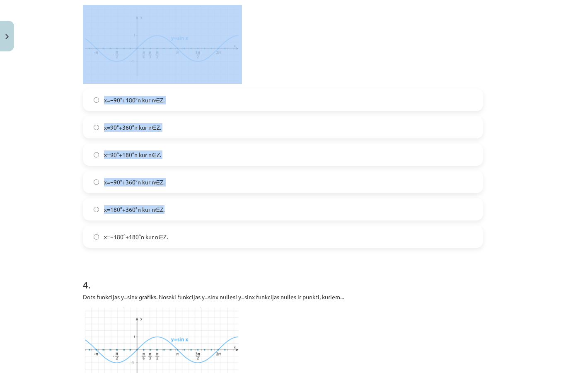
scroll to position [754, 0]
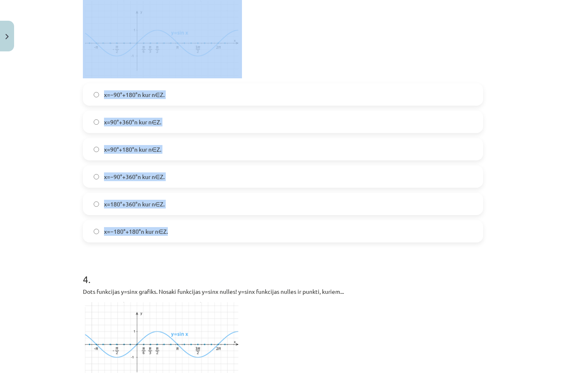
copy form "1 . Dots funkcijas y=sinx grafiks. Nosaki šīs funkcijas īpašības, papildinot te…"
click at [528, 152] on div "Mācību tēma: Matemātikas i - 11. klases 3. ieskaites mācību materiāls (a,b) #4 …" at bounding box center [283, 186] width 566 height 373
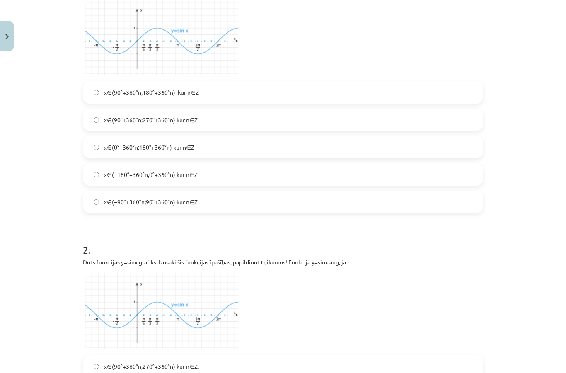
scroll to position [209, 0]
click at [246, 116] on label "x∈(90°+360°n;270°+360°n) kur n∈Z" at bounding box center [283, 120] width 398 height 21
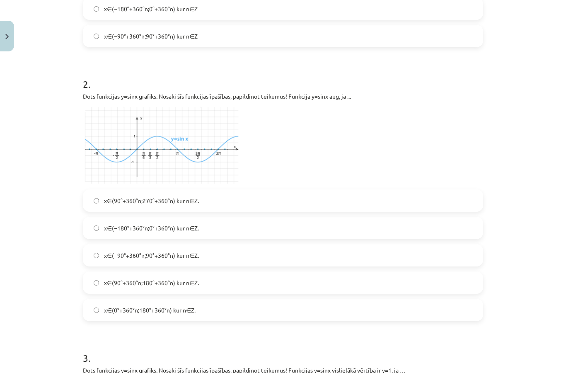
scroll to position [375, 0]
click at [279, 261] on label "x∈(−90°+360°n;90°+360°n) kur n∈Z." at bounding box center [283, 255] width 398 height 21
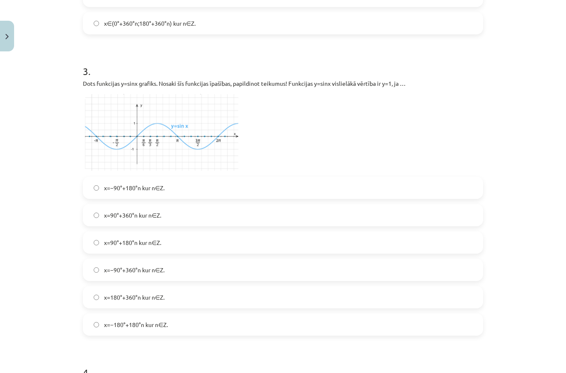
scroll to position [660, 0]
click at [255, 211] on label "x=90°+360°n kur n∈Z." at bounding box center [283, 215] width 398 height 21
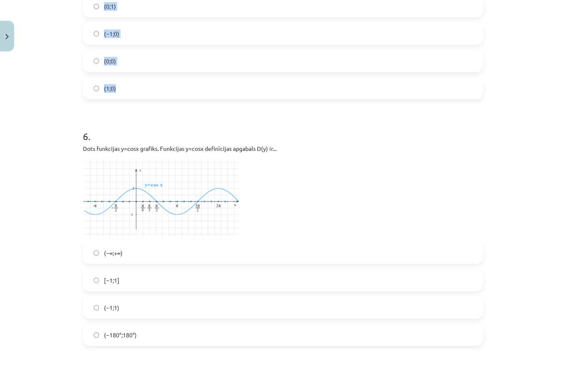
scroll to position [1412, 0]
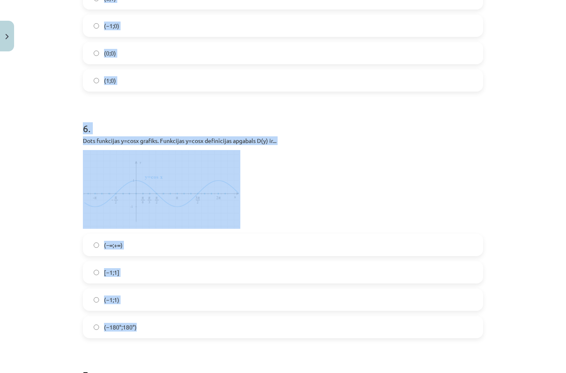
copy form "4 . Dots funkcijas y=sinx grafiks. Nosaki funkcijas y=sinx nulles! y=sinx funkc…"
click at [522, 191] on div "Mācību tēma: Matemātikas i - 11. klases 3. ieskaites mācību materiāls (a,b) #4 …" at bounding box center [283, 186] width 566 height 373
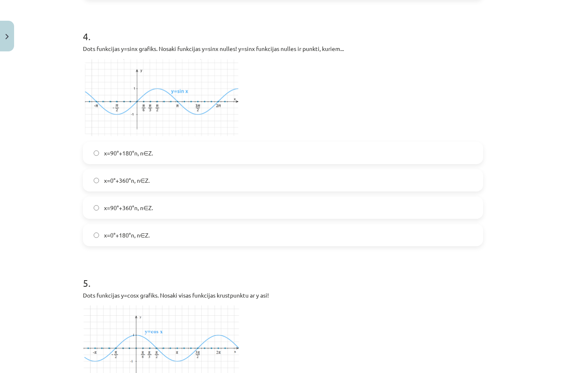
scroll to position [997, 0]
click at [308, 228] on label "x=0°+180°n, n∈Z." at bounding box center [283, 234] width 398 height 21
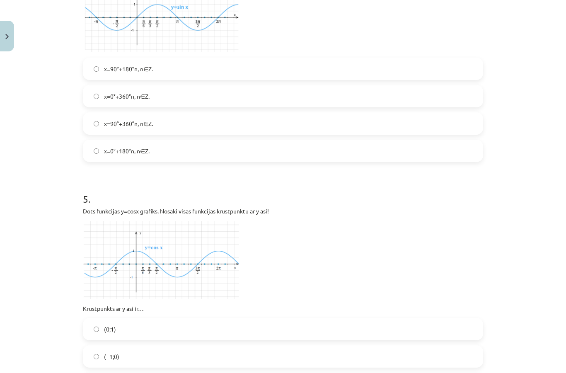
scroll to position [1188, 0]
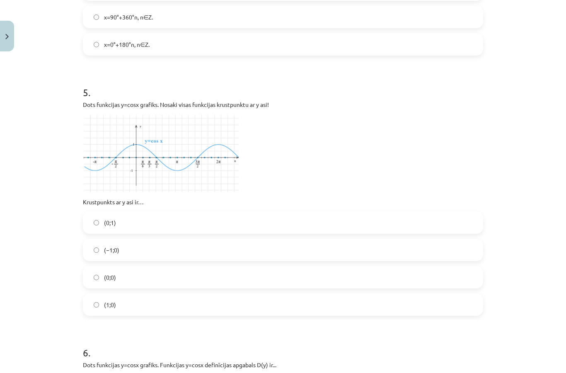
click at [208, 220] on label "(0;1)" at bounding box center [283, 222] width 398 height 21
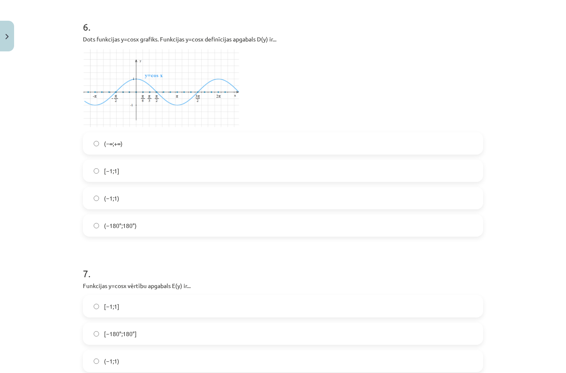
scroll to position [1512, 0]
click at [361, 153] on label "(−∞;+∞)" at bounding box center [283, 144] width 398 height 21
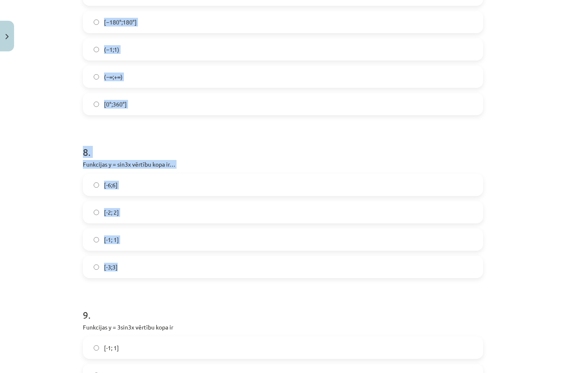
scroll to position [1934, 0]
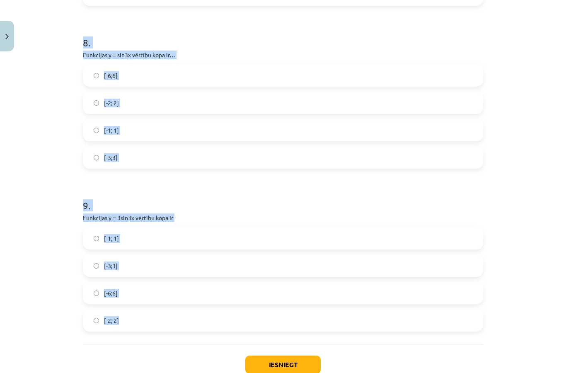
copy form "7 . Funkcijas y=cosx vērtību apgabals E(y) ir... [−1;1] [−180°;180°] (−1;1) (−∞…"
click at [532, 162] on div "Mācību tēma: Matemātikas i - 11. klases 3. ieskaites mācību materiāls (a,b) #4 …" at bounding box center [283, 186] width 566 height 373
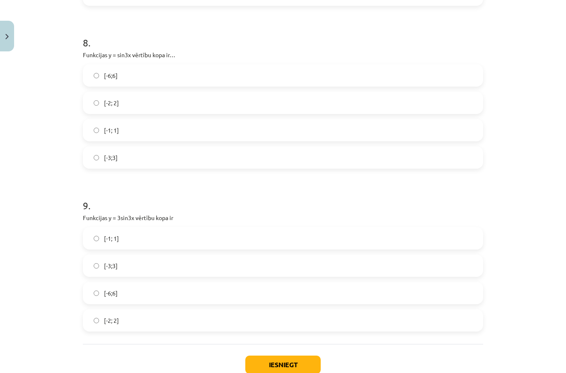
click at [182, 124] on label "[-1; 1]" at bounding box center [283, 130] width 398 height 21
click at [178, 259] on label "[-3;3]" at bounding box center [283, 265] width 398 height 21
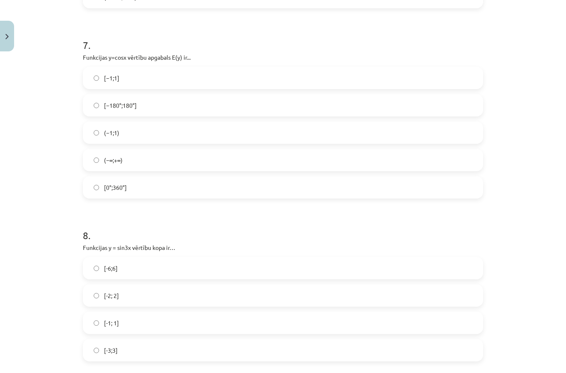
scroll to position [1741, 0]
click at [167, 70] on label "[−1;1]" at bounding box center [283, 77] width 398 height 21
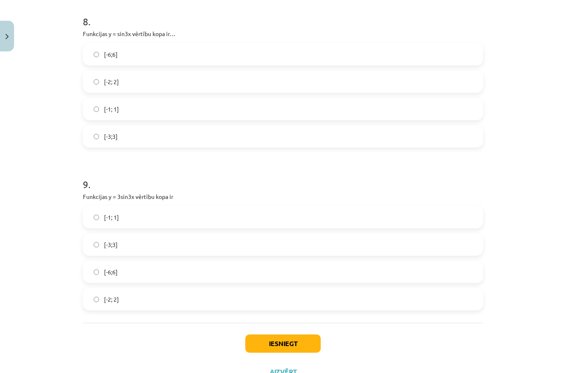
scroll to position [1954, 0]
click at [294, 338] on button "Iesniegt" at bounding box center [282, 344] width 75 height 18
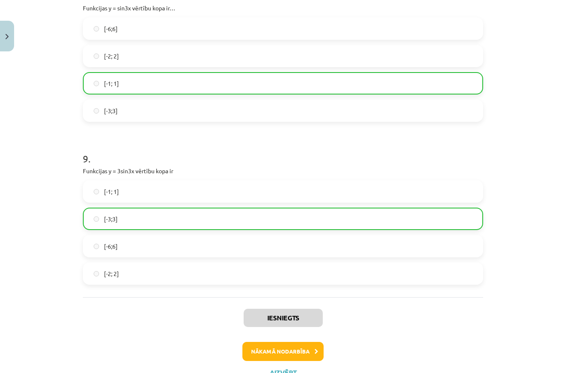
click at [296, 345] on button "Nākamā nodarbība" at bounding box center [282, 351] width 81 height 19
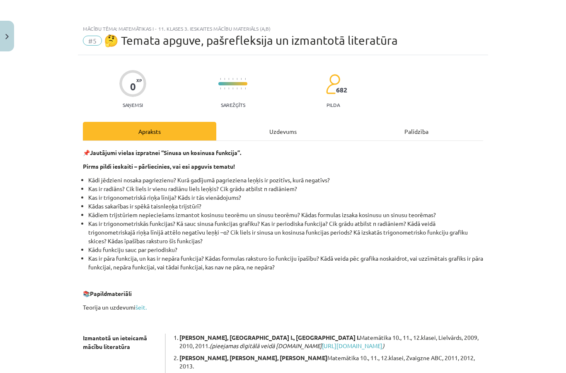
scroll to position [0, 0]
click at [280, 128] on div "Uzdevums" at bounding box center [282, 131] width 133 height 19
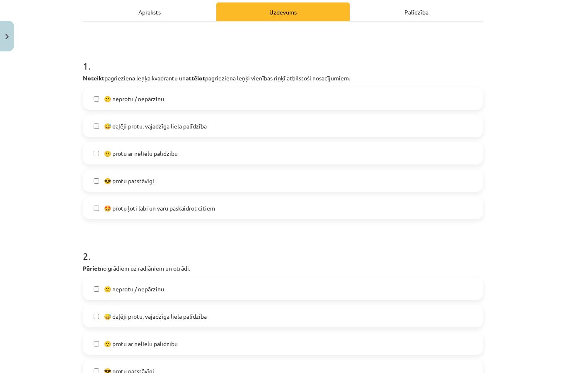
scroll to position [119, 0]
click at [246, 125] on label "😅 daļēji protu, vajadzīga liela palīdzība" at bounding box center [283, 126] width 398 height 21
click at [219, 148] on label "🙂 protu ar nelielu palīdzību" at bounding box center [283, 153] width 398 height 21
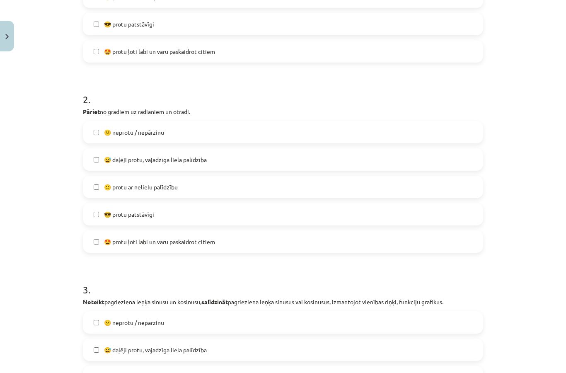
scroll to position [280, 0]
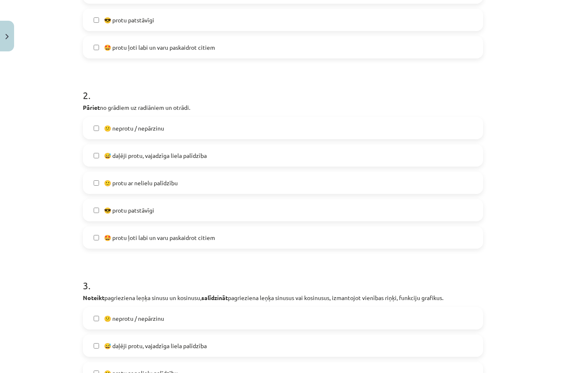
click at [221, 174] on label "🙂 protu ar nelielu palīdzību" at bounding box center [283, 182] width 398 height 21
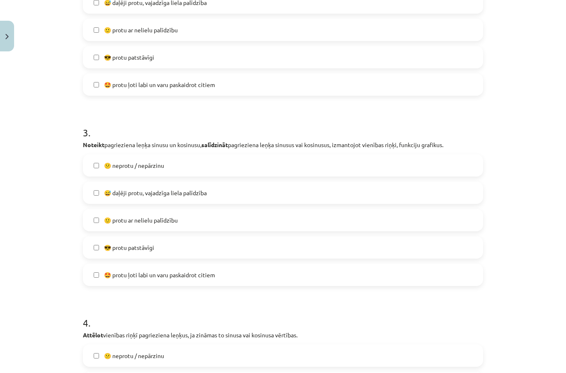
click at [203, 219] on label "🙂 protu ar nelielu palīdzību" at bounding box center [283, 220] width 398 height 21
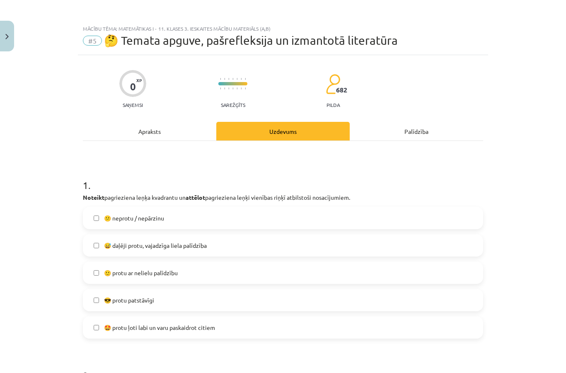
scroll to position [0, 0]
click at [208, 244] on label "😅 daļēji protu, vajadzīga liela palīdzība" at bounding box center [283, 245] width 398 height 21
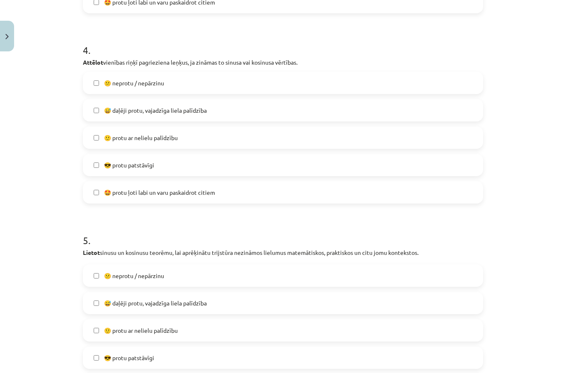
scroll to position [704, 0]
click at [236, 140] on label "🙂 protu ar nelielu palīdzību" at bounding box center [283, 138] width 398 height 21
click at [202, 330] on label "🙂 protu ar nelielu palīdzību" at bounding box center [283, 330] width 398 height 21
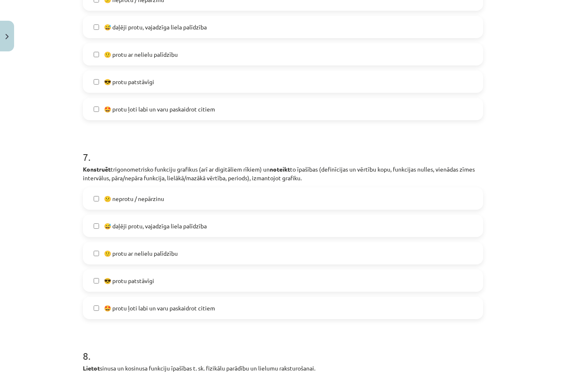
scroll to position [1173, 0]
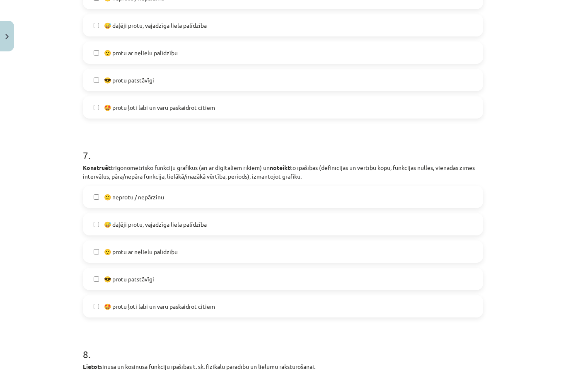
click at [282, 58] on label "🙂 protu ar nelielu palīdzību" at bounding box center [283, 52] width 398 height 21
click at [181, 262] on label "🙂 protu ar nelielu palīdzību" at bounding box center [283, 251] width 398 height 21
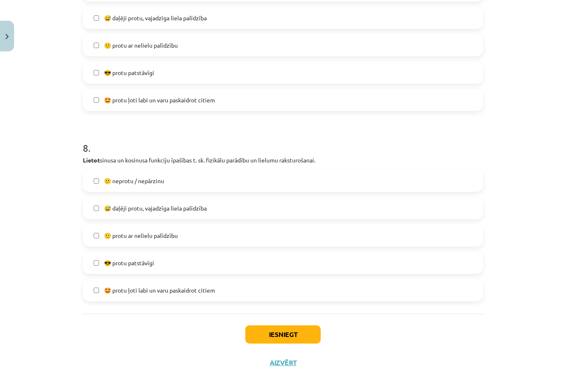
scroll to position [1378, 0]
click at [196, 246] on label "🙂 protu ar nelielu palīdzību" at bounding box center [283, 236] width 398 height 21
click at [286, 344] on button "Iesniegt" at bounding box center [282, 335] width 75 height 18
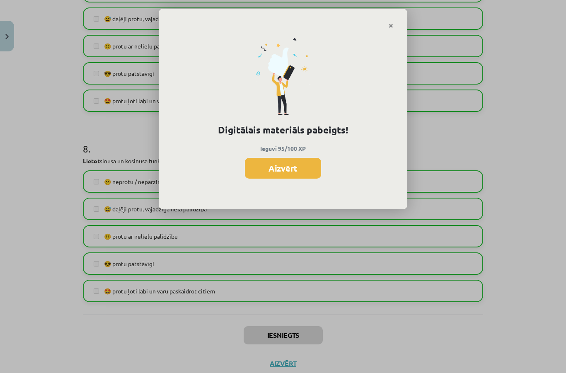
click at [301, 161] on button "Aizvērt" at bounding box center [283, 168] width 76 height 21
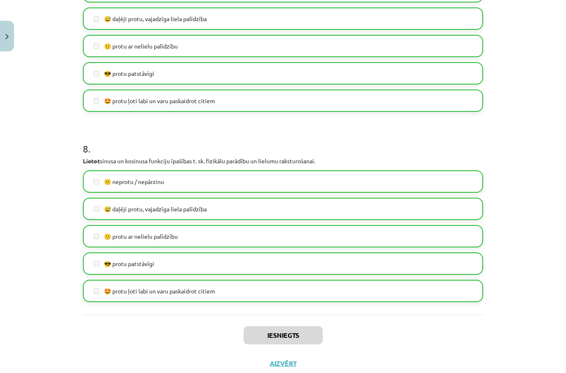
click at [7, 34] on img "Close" at bounding box center [6, 36] width 3 height 5
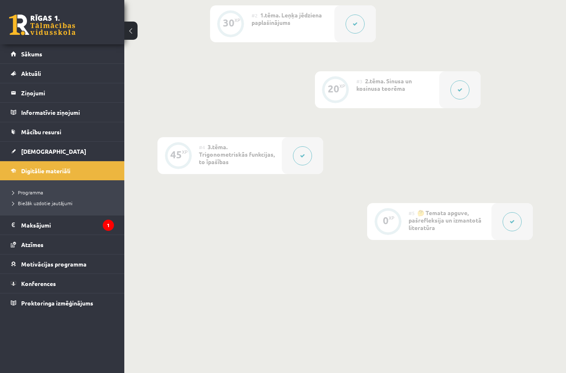
click at [80, 48] on link "Sākums" at bounding box center [62, 53] width 103 height 19
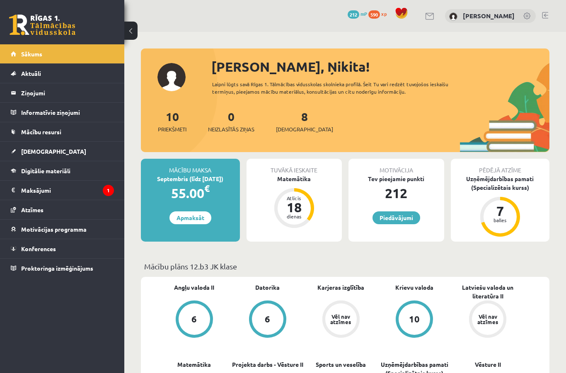
click at [18, 148] on link "[DEMOGRAPHIC_DATA]" at bounding box center [62, 151] width 103 height 19
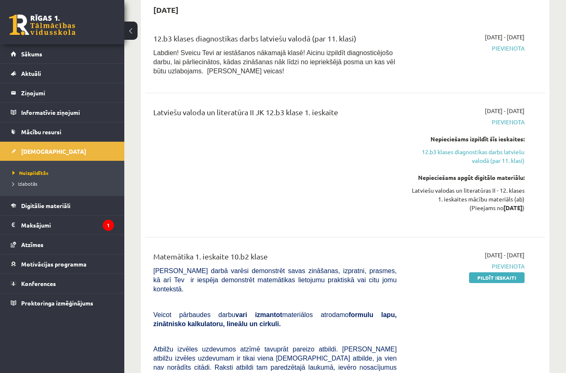
scroll to position [248, 0]
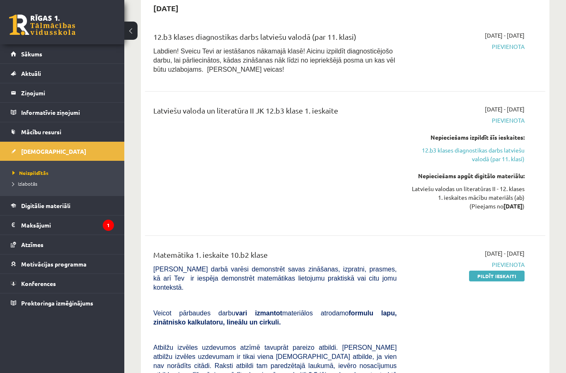
click at [61, 200] on link "Digitālie materiāli" at bounding box center [62, 205] width 103 height 19
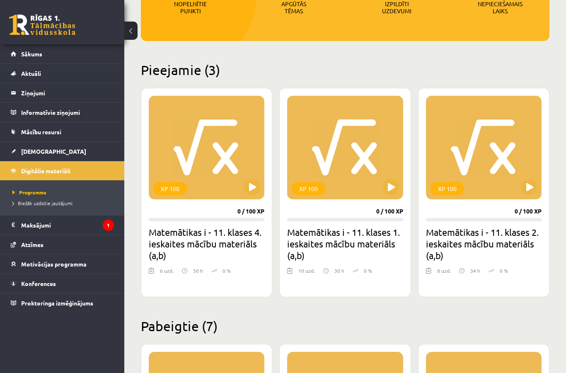
scroll to position [134, 0]
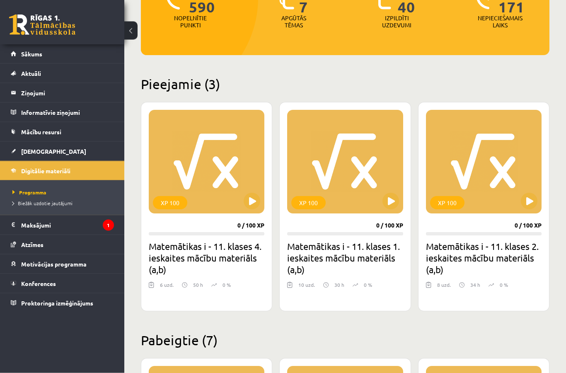
click at [254, 196] on button at bounding box center [251, 201] width 17 height 17
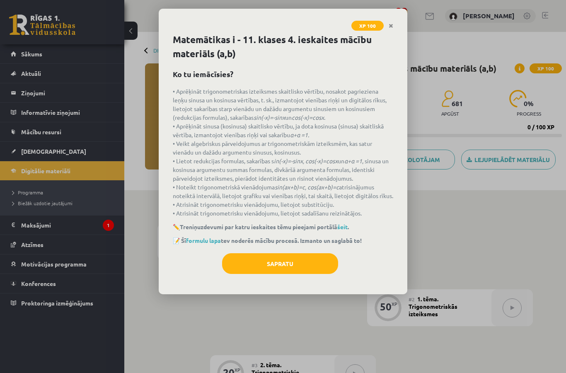
click at [296, 268] on button "Sapratu" at bounding box center [280, 263] width 116 height 21
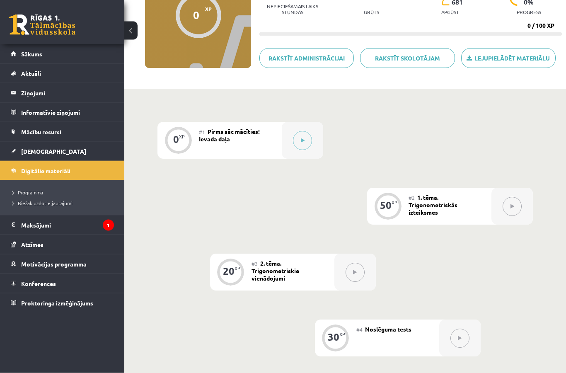
click at [304, 141] on button at bounding box center [302, 140] width 19 height 19
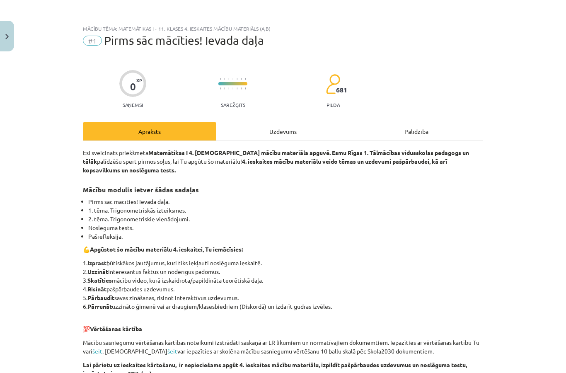
click at [279, 134] on div "Uzdevums" at bounding box center [282, 131] width 133 height 19
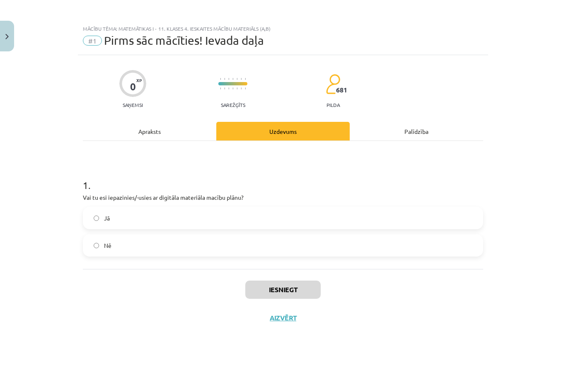
click at [282, 219] on label "Jā" at bounding box center [283, 217] width 398 height 21
click at [291, 292] on button "Iesniegt" at bounding box center [282, 289] width 75 height 18
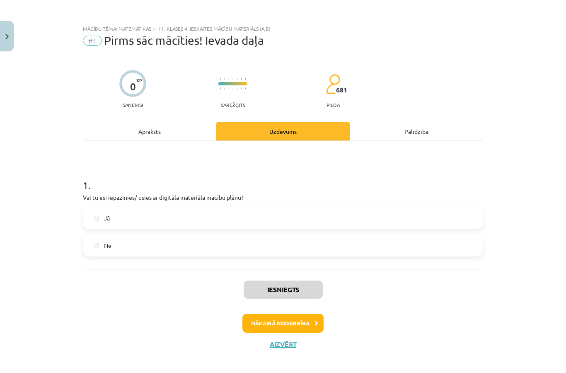
click at [302, 317] on button "Nākamā nodarbība" at bounding box center [282, 322] width 81 height 19
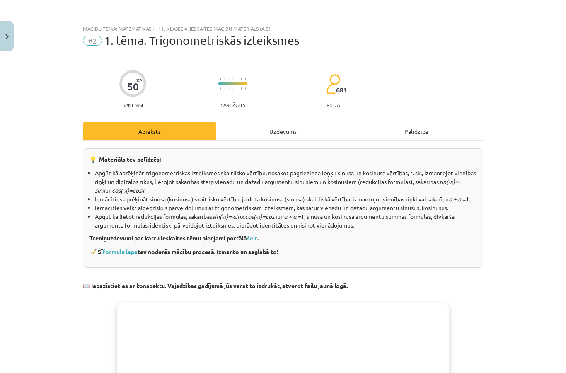
click at [282, 122] on div "Uzdevums" at bounding box center [282, 131] width 133 height 19
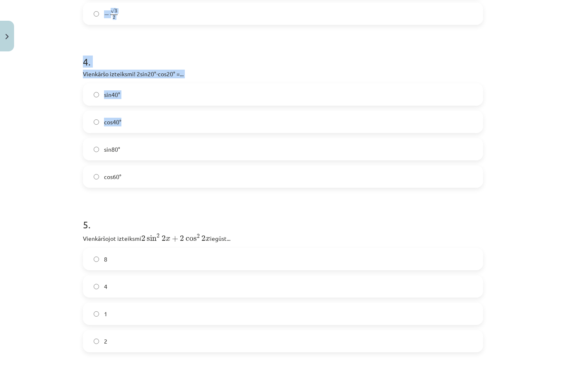
scroll to position [645, 0]
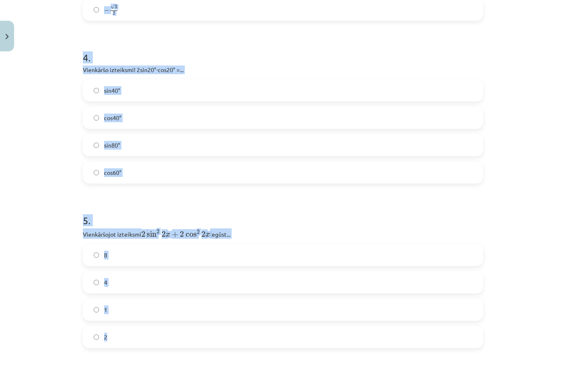
copy form "1 . Aizstāj doto trigonometrisko funkciju sin314° ar trigonometrisko funkciju I…"
click at [536, 142] on div "Mācību tēma: Matemātikas i - 11. klases 4. ieskaites mācību materiāls (a,b) #2 …" at bounding box center [283, 186] width 566 height 373
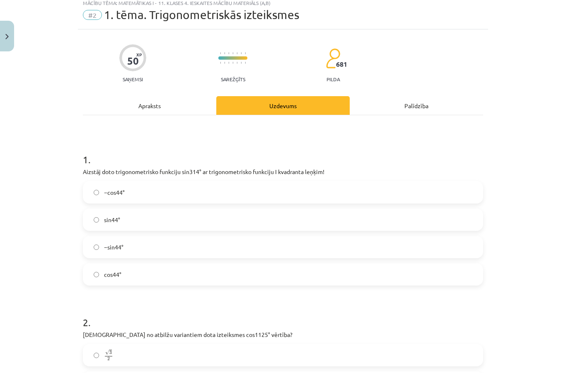
scroll to position [25, 0]
click at [274, 190] on label "−cos44°" at bounding box center [283, 192] width 398 height 21
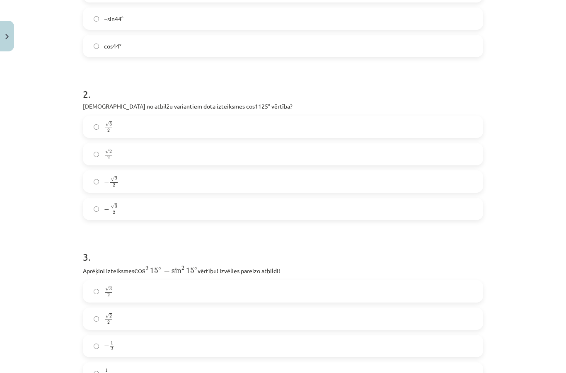
scroll to position [254, 0]
click at [294, 150] on label "√ 2 2 2 2" at bounding box center [283, 154] width 398 height 21
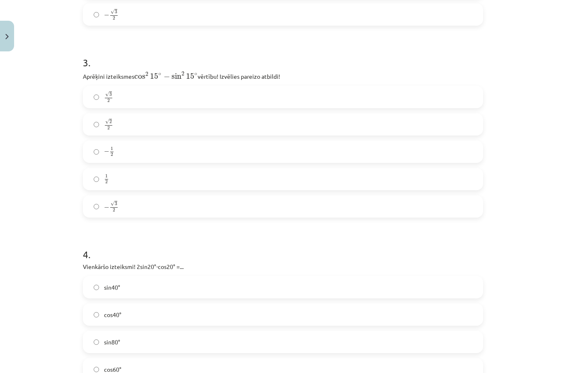
scroll to position [448, 0]
click at [331, 89] on label "√ 3 2 3 2" at bounding box center [283, 97] width 398 height 21
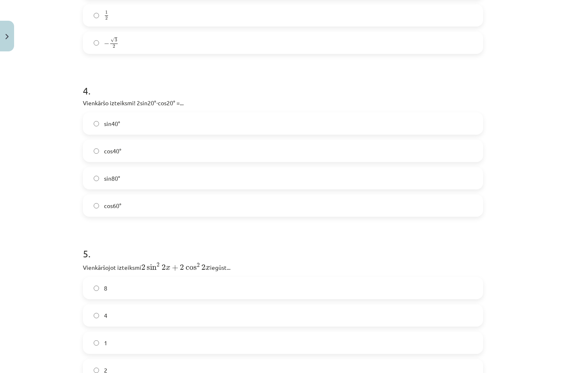
scroll to position [612, 0]
click at [279, 117] on label "sin40°" at bounding box center [283, 123] width 398 height 21
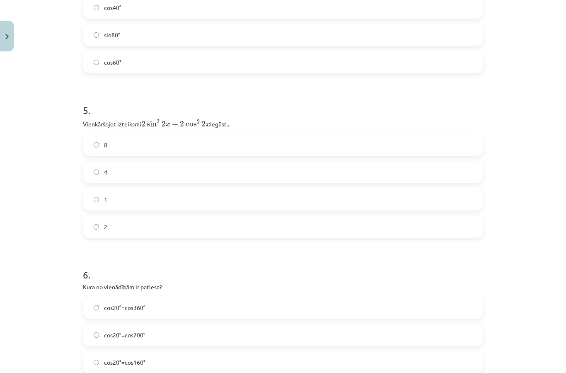
scroll to position [755, 0]
click at [239, 222] on label "2" at bounding box center [283, 226] width 398 height 21
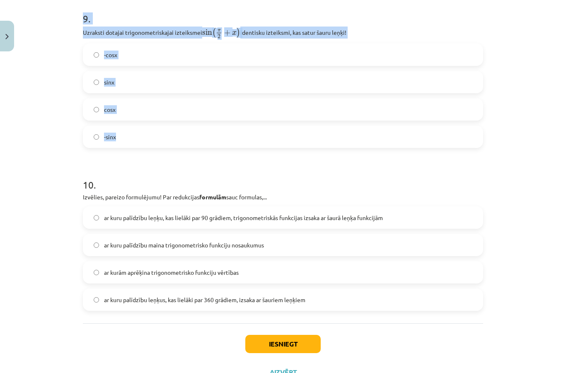
scroll to position [1499, 0]
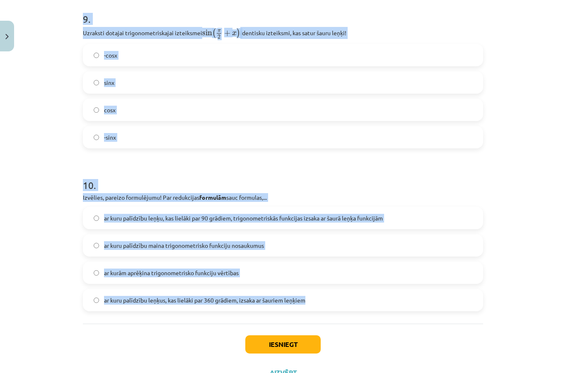
copy form "6 . Kura no vienādībām ir patiesa? cos20°=cos360° cos20°=cos200° cos20°=cos160°…"
click at [529, 134] on div "Mācību tēma: Matemātikas i - 11. klases 4. ieskaites mācību materiāls (a,b) #2 …" at bounding box center [283, 186] width 566 height 373
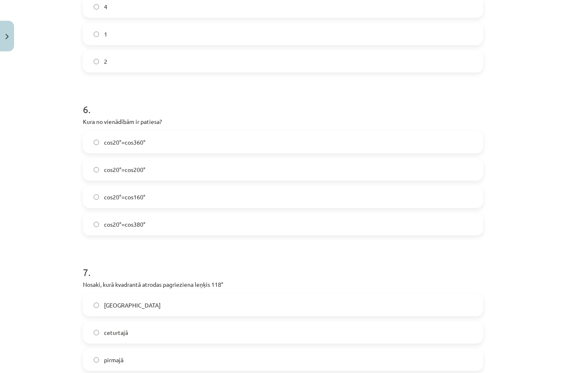
scroll to position [920, 0]
click at [190, 226] on label "cos20°=cos380°" at bounding box center [283, 223] width 398 height 21
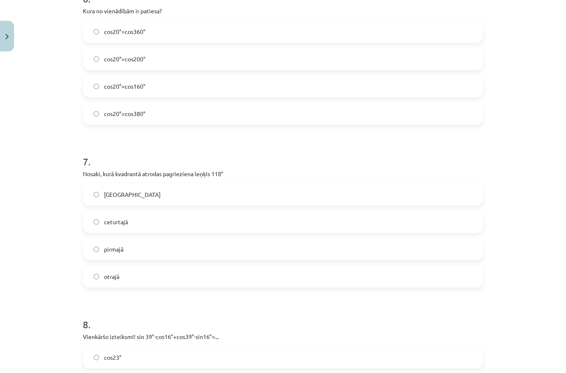
scroll to position [1031, 0]
click at [189, 271] on label "otrajā" at bounding box center [283, 276] width 398 height 21
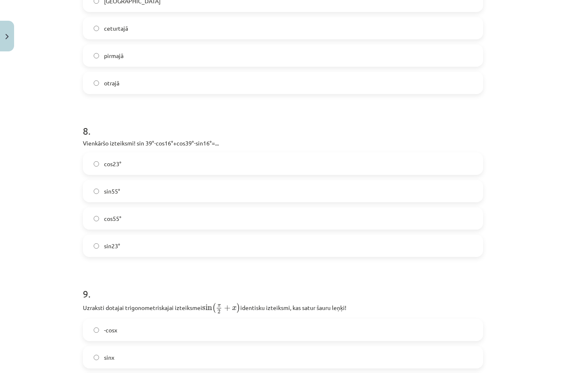
scroll to position [1224, 0]
click at [223, 190] on label "sin55°" at bounding box center [283, 191] width 398 height 21
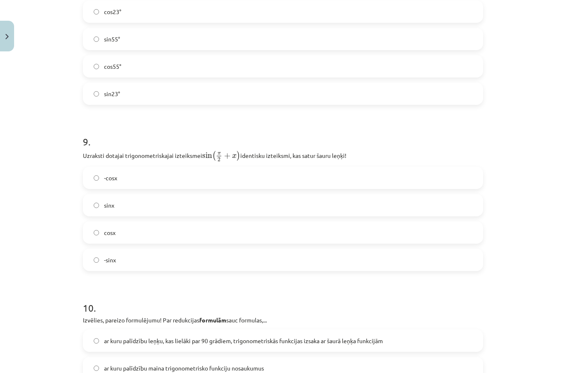
click at [202, 233] on label "cosx" at bounding box center [283, 232] width 398 height 21
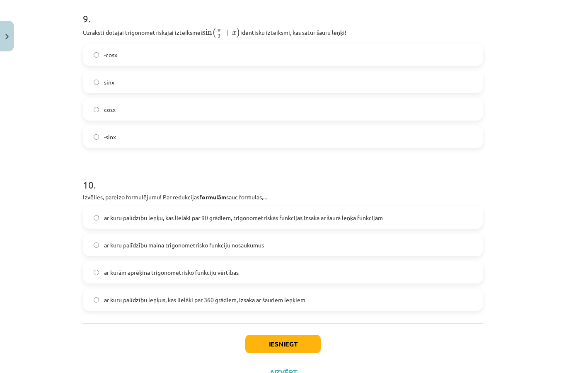
scroll to position [1499, 0]
click at [297, 220] on span "ar kuru palīdzību leņķu, kas lielāki par 90 grādiem, trigonometriskās funkcijas…" at bounding box center [243, 218] width 279 height 9
click at [286, 350] on button "Iesniegt" at bounding box center [282, 344] width 75 height 18
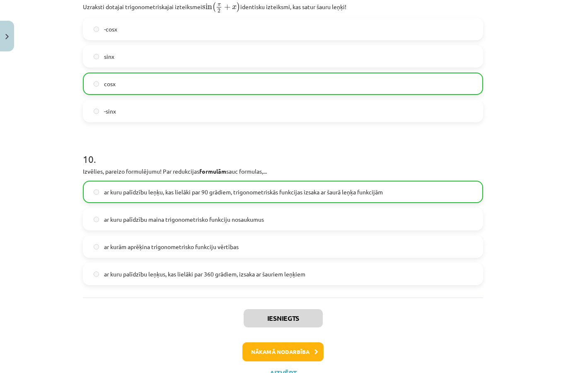
click at [300, 345] on button "Nākamā nodarbība" at bounding box center [282, 351] width 81 height 19
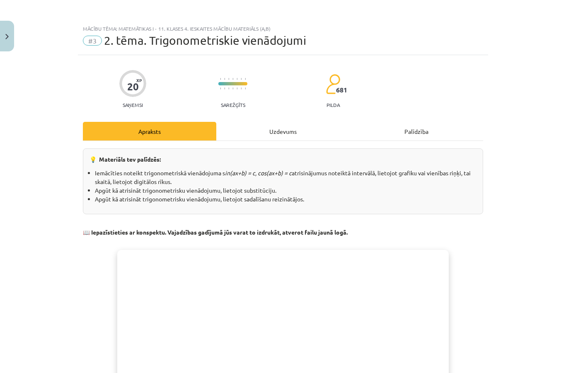
scroll to position [0, 0]
click at [296, 128] on div "Uzdevums" at bounding box center [282, 131] width 133 height 19
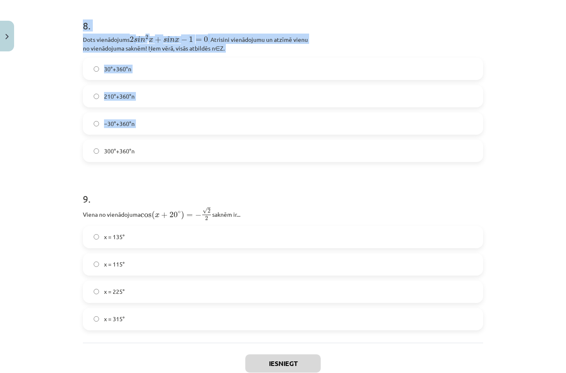
scroll to position [1312, 0]
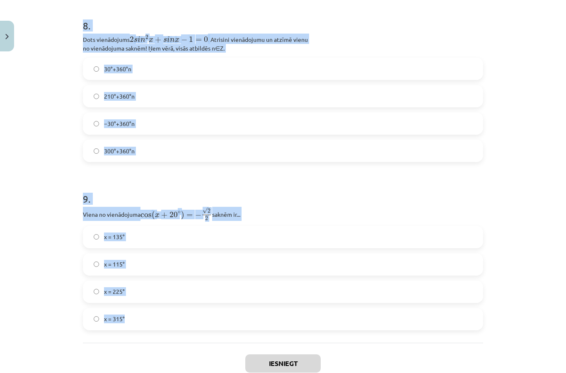
copy form "1 . Viena no vienādojuma s i n x = 1 2 s i n x = 1 2 saknēm ir ... x=300° x=330…"
click at [524, 95] on div "Mācību tēma: Matemātikas i - 11. klases 4. ieskaites mācību materiāls (a,b) #3 …" at bounding box center [283, 186] width 566 height 373
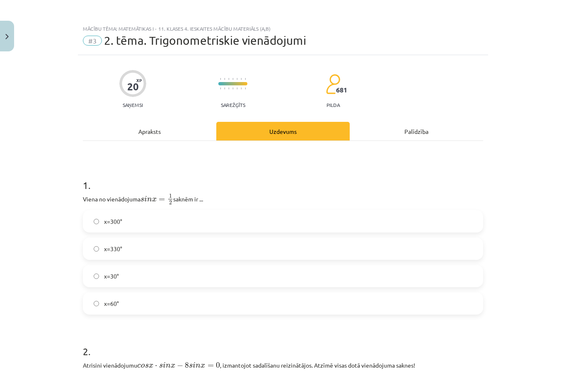
scroll to position [0, 0]
click at [229, 278] on label "x=30°" at bounding box center [283, 275] width 398 height 21
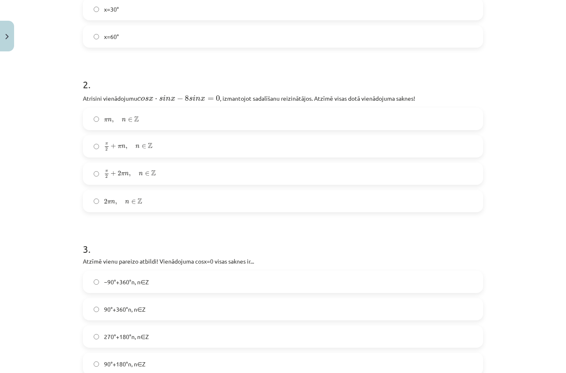
scroll to position [267, 0]
click at [309, 113] on label "π n , n ∈ Z π n , n ∈ Z" at bounding box center [283, 118] width 398 height 21
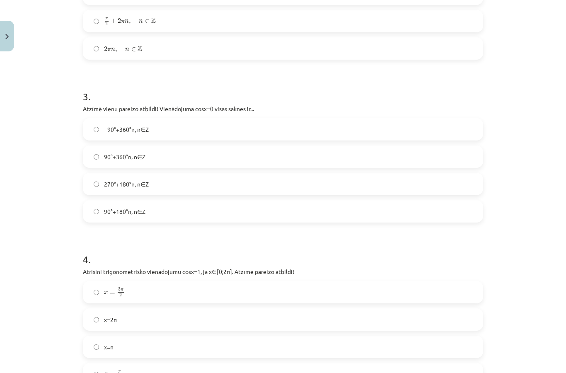
scroll to position [420, 0]
click at [265, 215] on label "90°+180°n, n∈Z" at bounding box center [283, 210] width 398 height 21
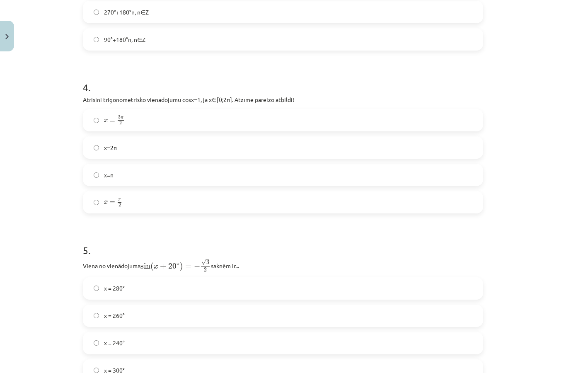
scroll to position [590, 0]
click at [295, 149] on label "x=2π" at bounding box center [283, 147] width 398 height 21
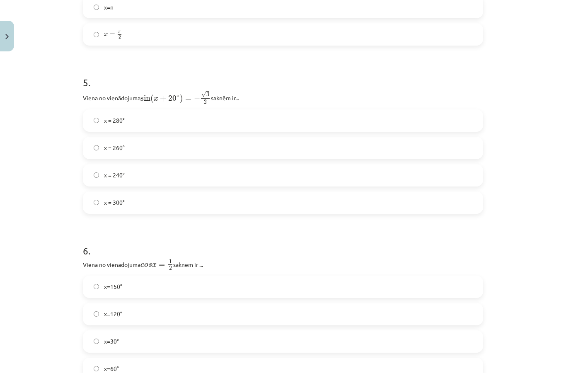
scroll to position [761, 0]
click at [293, 118] on label "x = 280°" at bounding box center [283, 118] width 398 height 21
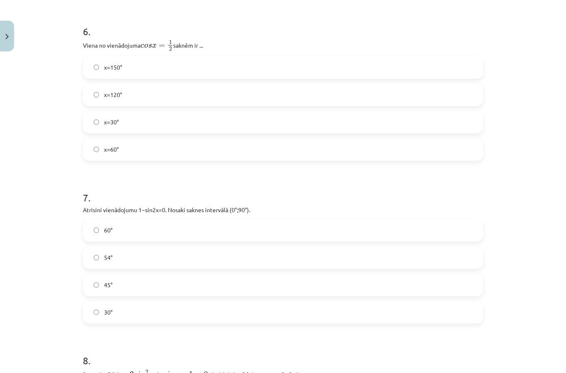
scroll to position [978, 0]
click at [258, 146] on label "x=60°" at bounding box center [283, 149] width 398 height 21
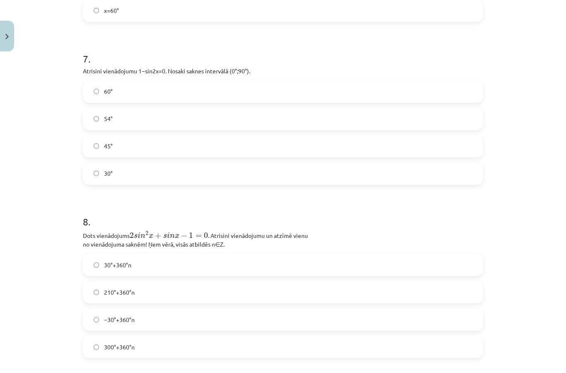
scroll to position [1116, 0]
click at [293, 146] on label "45°" at bounding box center [283, 146] width 398 height 21
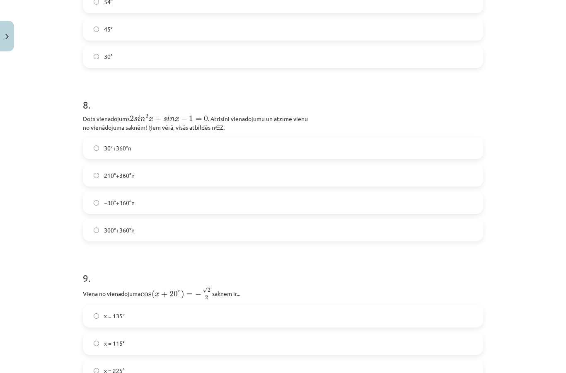
scroll to position [1233, 0]
click at [282, 203] on label "−30°+360°n" at bounding box center [283, 202] width 398 height 21
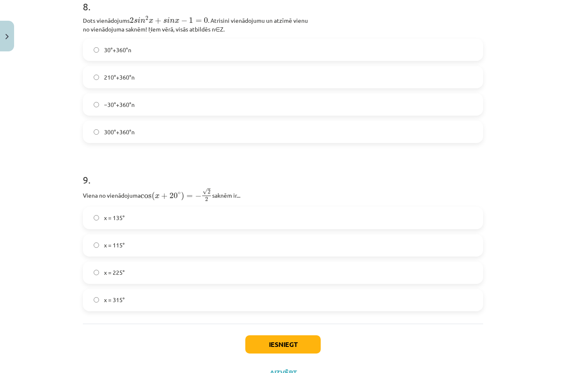
scroll to position [1330, 0]
click at [265, 241] on label "x = 115°" at bounding box center [283, 246] width 398 height 21
click at [298, 346] on button "Iesniegt" at bounding box center [282, 345] width 75 height 18
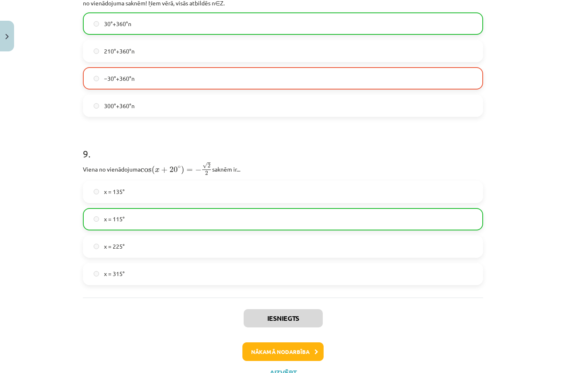
scroll to position [1357, 0]
click at [303, 349] on button "Nākamā nodarbība" at bounding box center [282, 351] width 81 height 19
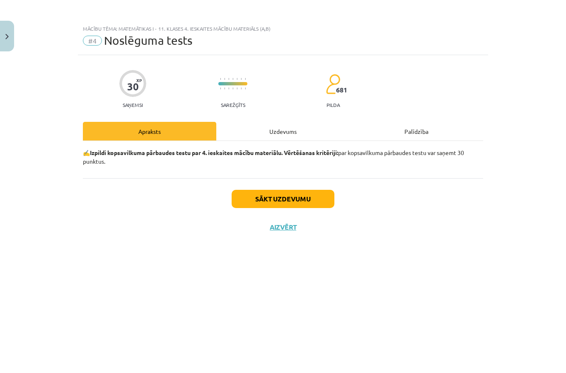
click at [290, 132] on div "Uzdevums" at bounding box center [282, 131] width 133 height 19
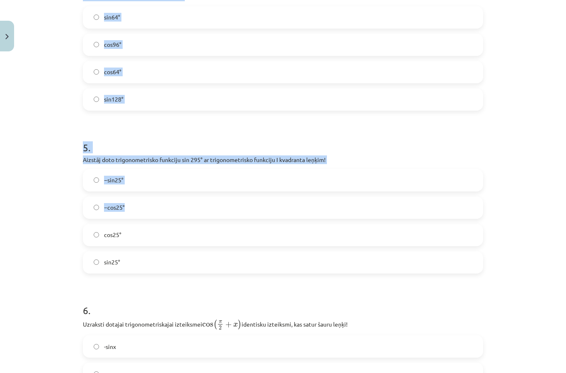
scroll to position [697, 0]
copy form "1 . Dots vienādojums 2 s i n 2 x + 3 s i n x + 1 = 0 2 s i n 2 x + 3 s i n x + …"
click at [523, 115] on div "Mācību tēma: Matemātikas i - 11. klases 4. ieskaites mācību materiāls (a,b) #4 …" at bounding box center [283, 186] width 566 height 373
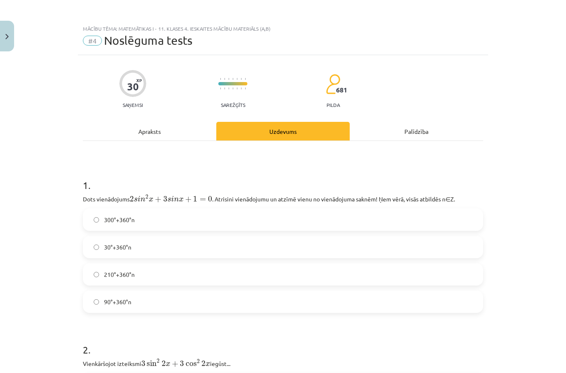
scroll to position [0, 0]
click at [195, 264] on label "210°+360°n" at bounding box center [283, 274] width 398 height 21
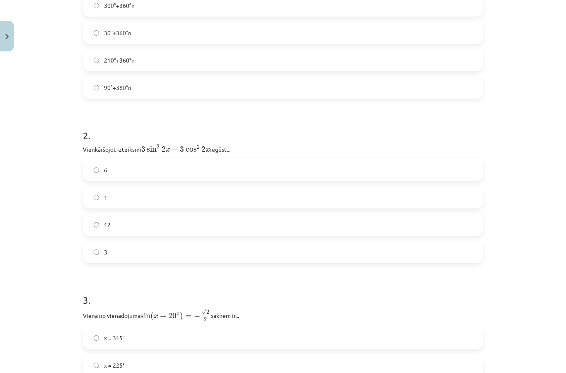
scroll to position [217, 0]
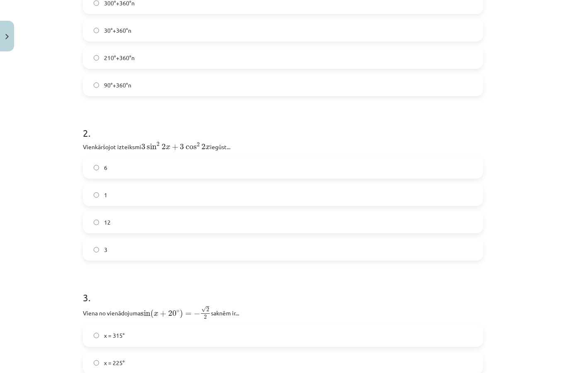
click at [207, 239] on label "3" at bounding box center [283, 249] width 398 height 21
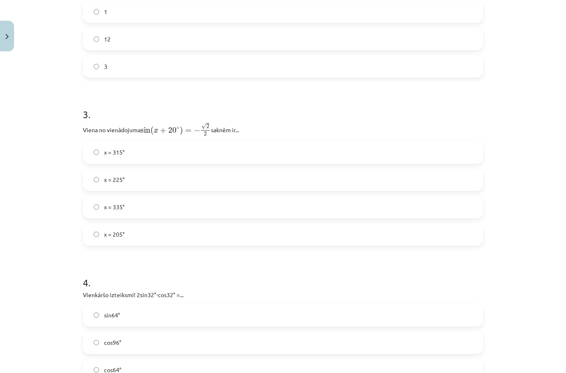
scroll to position [398, 0]
click at [224, 226] on label "x = 205°" at bounding box center [283, 236] width 398 height 21
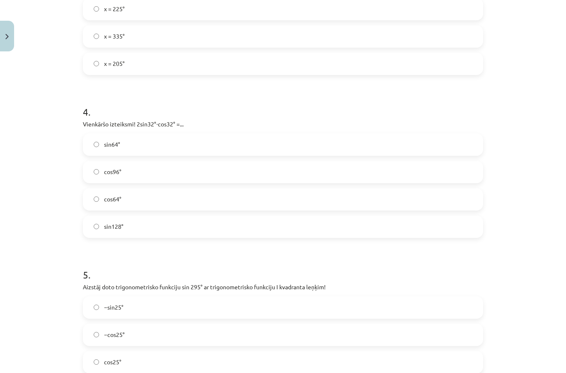
scroll to position [569, 0]
click at [262, 135] on label "sin64°" at bounding box center [283, 145] width 398 height 21
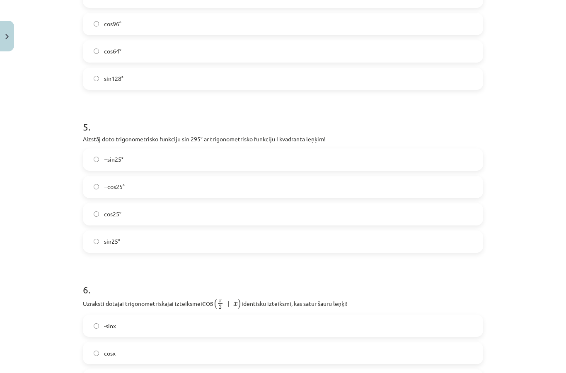
scroll to position [716, 0]
click at [265, 178] on label "−cos25°" at bounding box center [283, 188] width 398 height 21
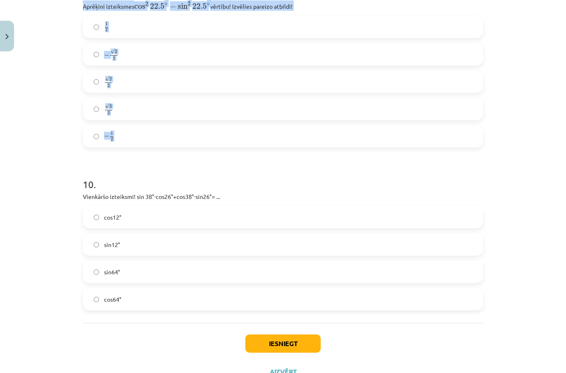
scroll to position [1506, 0]
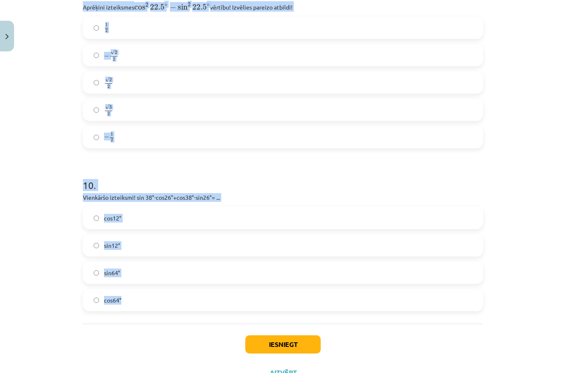
copy form "6 . Uzraksti dotajai trigonometriskajai izteiksmei cos ( π 2 + x ) cos ⁡ ( π 2 …"
click at [511, 155] on div "Mācību tēma: Matemātikas i - 11. klases 4. ieskaites mācību materiāls (a,b) #4 …" at bounding box center [283, 186] width 566 height 373
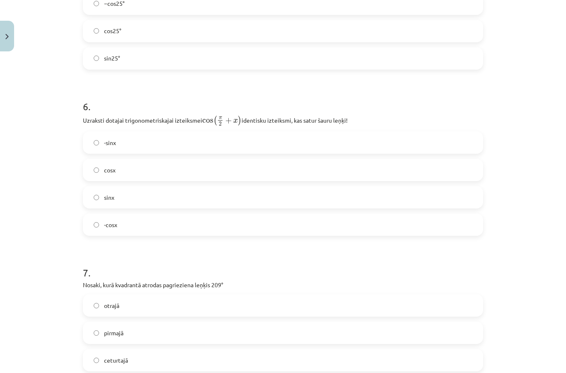
scroll to position [900, 0]
click at [261, 133] on label "-sinx" at bounding box center [283, 143] width 398 height 21
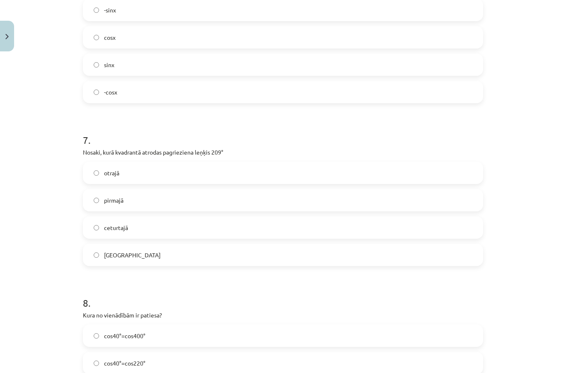
scroll to position [1032, 0]
click at [195, 246] on label "trešajā" at bounding box center [283, 256] width 398 height 21
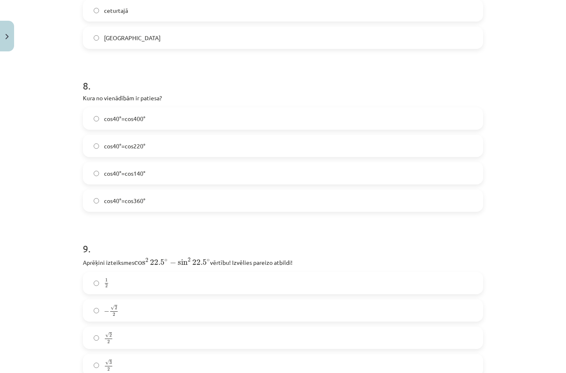
scroll to position [1252, 0]
click at [219, 106] on label "cos40°=cos400°" at bounding box center [283, 116] width 398 height 21
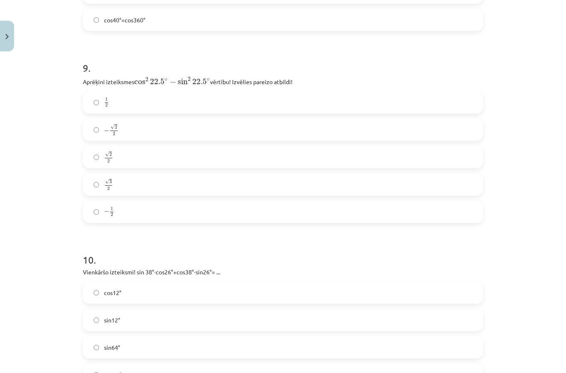
scroll to position [1430, 0]
click at [254, 147] on label "√ 2 2 2 2" at bounding box center [283, 157] width 398 height 21
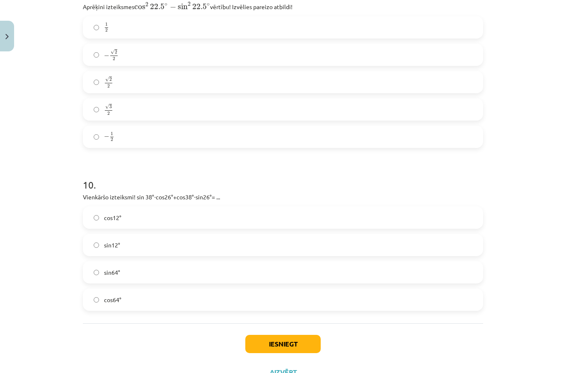
scroll to position [1506, 0]
click at [205, 262] on label "sin64°" at bounding box center [283, 272] width 398 height 21
click at [292, 335] on button "Iesniegt" at bounding box center [282, 344] width 75 height 18
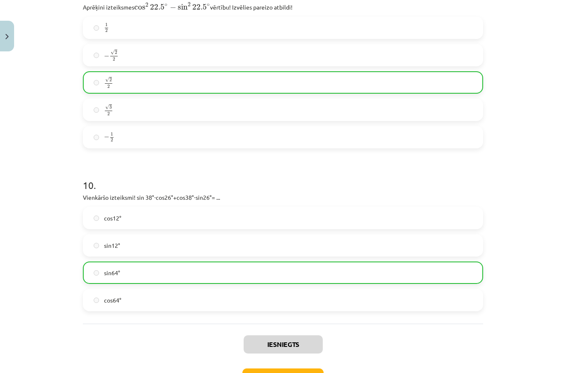
click at [295, 368] on button "Nākamā nodarbība" at bounding box center [282, 377] width 81 height 19
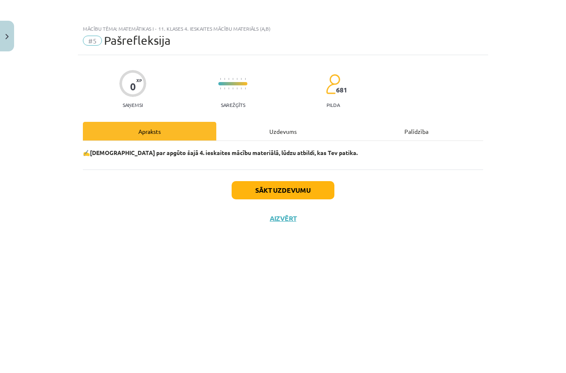
scroll to position [0, 0]
click at [284, 137] on div "Uzdevums" at bounding box center [282, 131] width 133 height 19
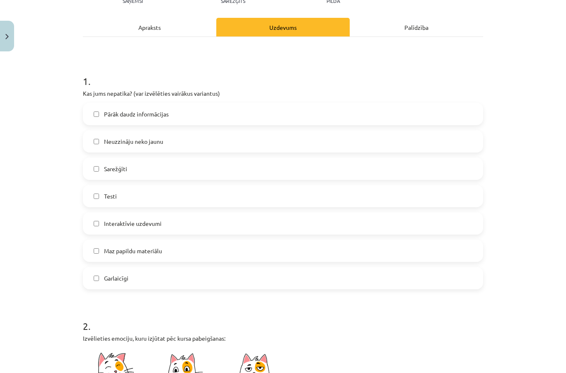
scroll to position [103, 0]
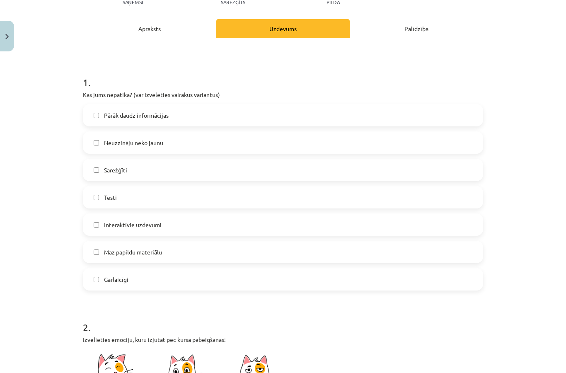
click at [244, 105] on label "Pārāk daudz informācijas" at bounding box center [283, 115] width 398 height 21
click at [217, 269] on label "Garlaicīgi" at bounding box center [283, 279] width 398 height 21
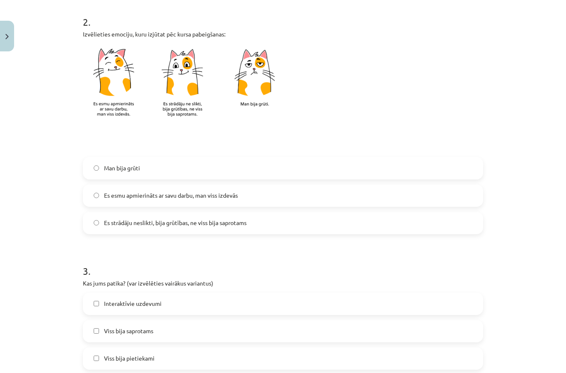
scroll to position [407, 0]
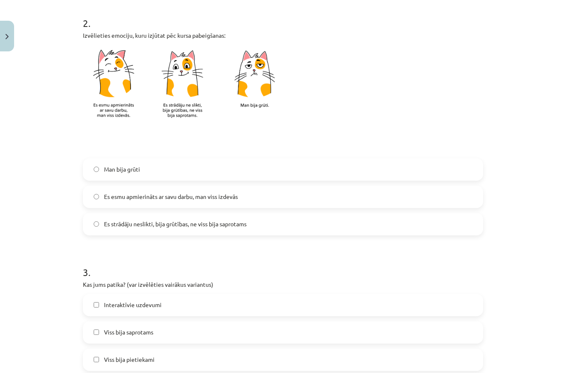
click at [240, 186] on label "Es esmu apmierināts ar savu darbu, man viss izdevās" at bounding box center [283, 196] width 398 height 21
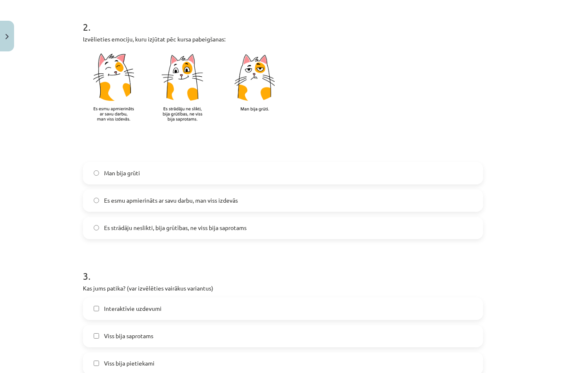
scroll to position [403, 0]
click at [262, 217] on label "Es strādāju neslikti, bija grūtības, ne viss bija saprotams" at bounding box center [283, 227] width 398 height 21
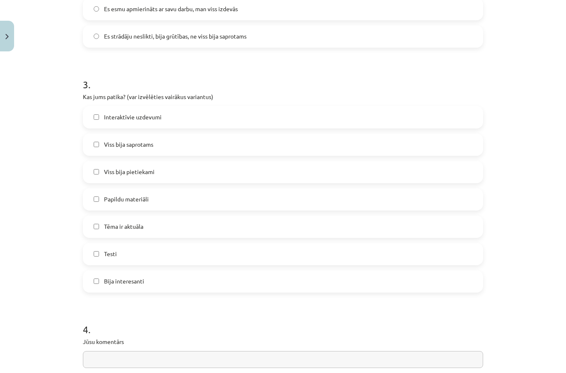
scroll to position [593, 0]
click at [176, 244] on label "Testi" at bounding box center [283, 254] width 398 height 21
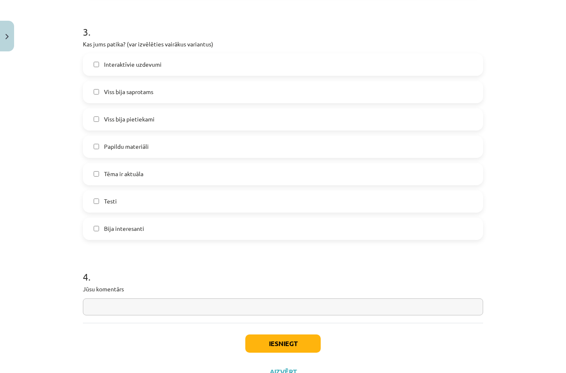
scroll to position [646, 0]
click at [289, 335] on button "Iesniegt" at bounding box center [282, 344] width 75 height 18
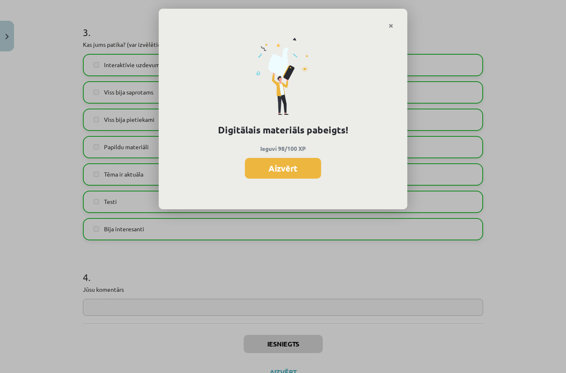
click at [295, 153] on div "Digitālais materiāls pabeigts! Ieguvi 98/100 XP Aizvērt" at bounding box center [283, 119] width 248 height 181
click at [297, 169] on button "Aizvērt" at bounding box center [283, 168] width 76 height 21
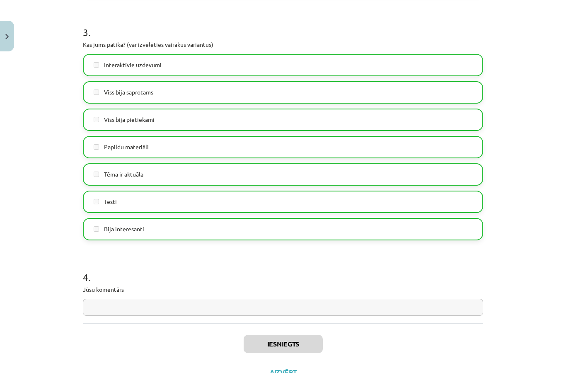
click at [4, 29] on button "Close" at bounding box center [7, 36] width 14 height 31
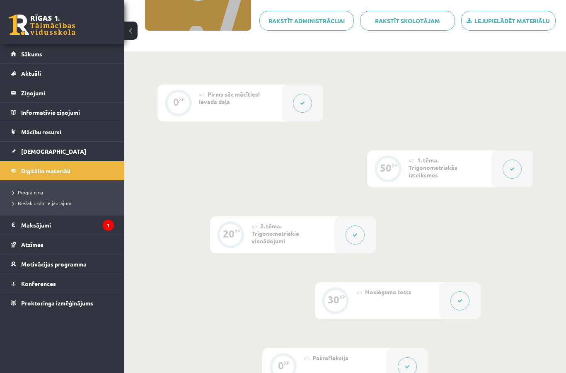
click at [46, 54] on link "Sākums" at bounding box center [62, 53] width 103 height 19
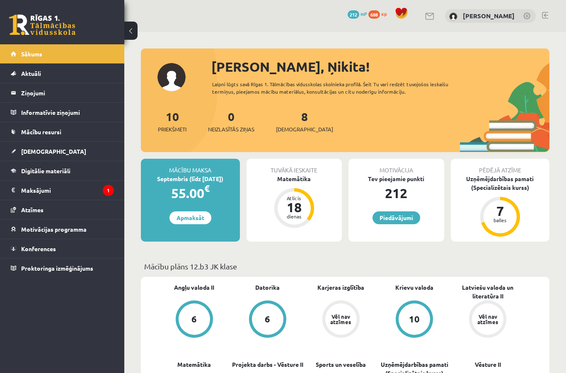
click at [76, 168] on link "Digitālie materiāli" at bounding box center [62, 170] width 103 height 19
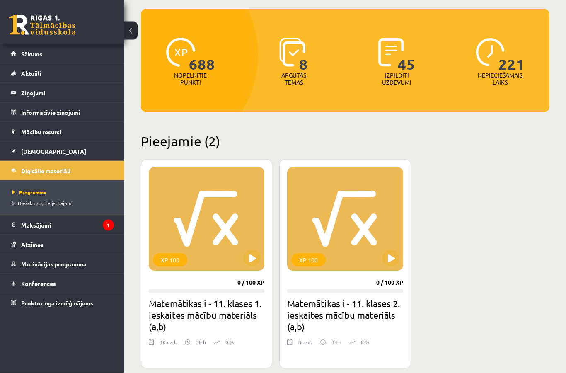
scroll to position [77, 0]
